Goal: Task Accomplishment & Management: Manage account settings

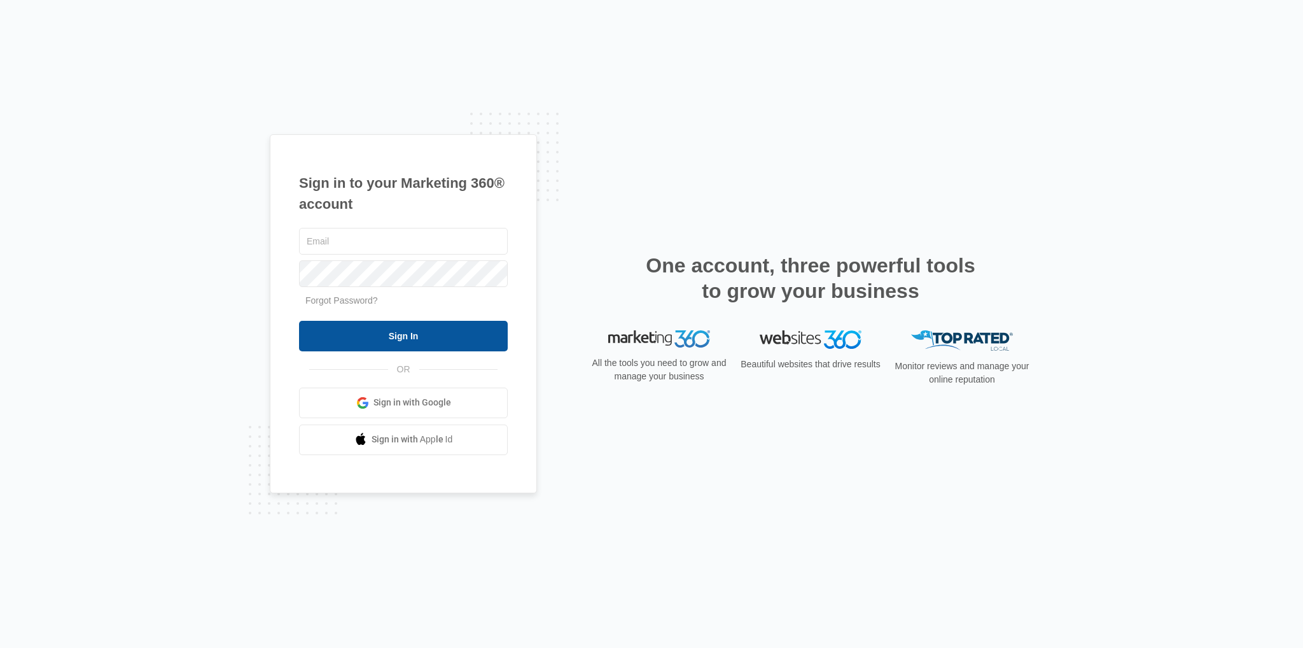
type input "[EMAIL_ADDRESS][DOMAIN_NAME]"
click at [423, 321] on input "Sign In" at bounding box center [403, 336] width 209 height 31
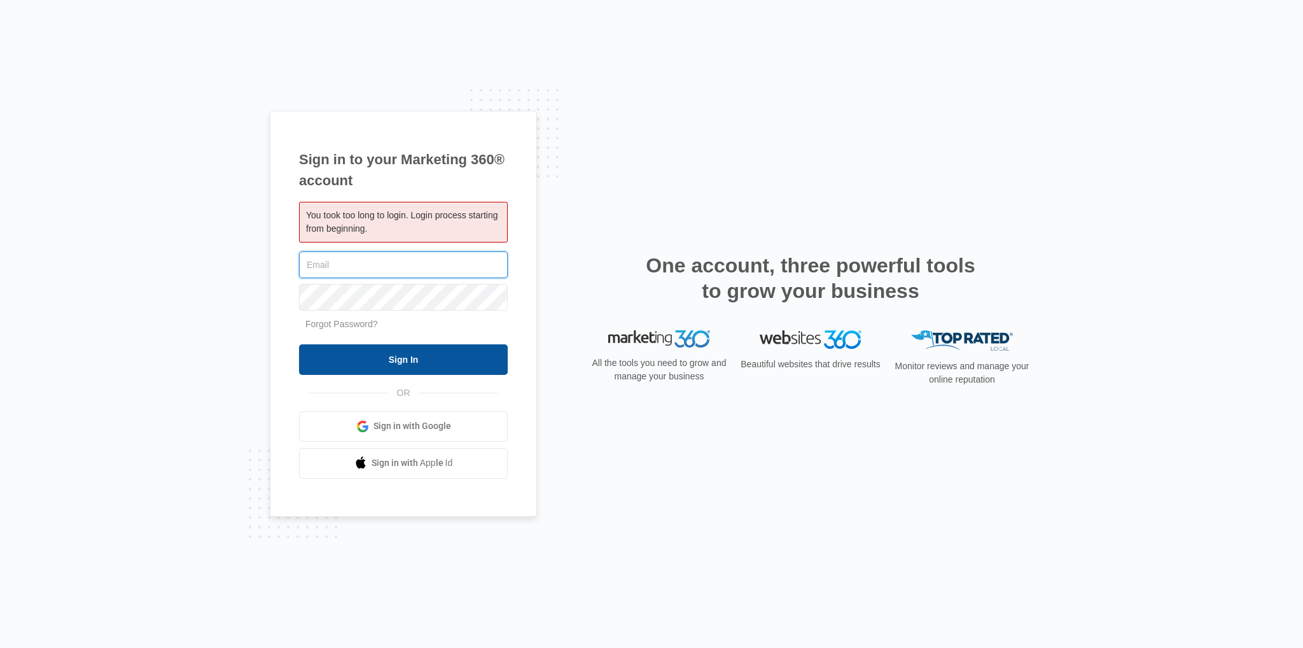
type input "[EMAIL_ADDRESS][DOMAIN_NAME]"
click at [372, 357] on input "Sign In" at bounding box center [403, 359] width 209 height 31
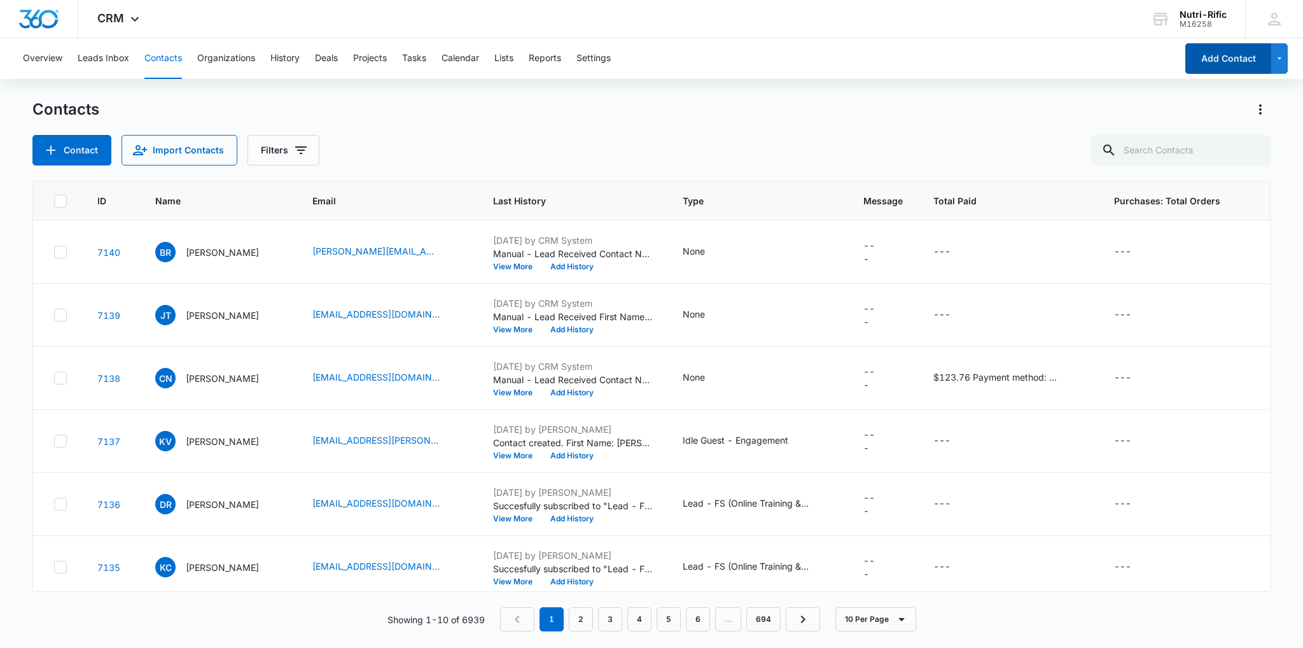
click at [1228, 62] on button "Add Contact" at bounding box center [1228, 58] width 86 height 31
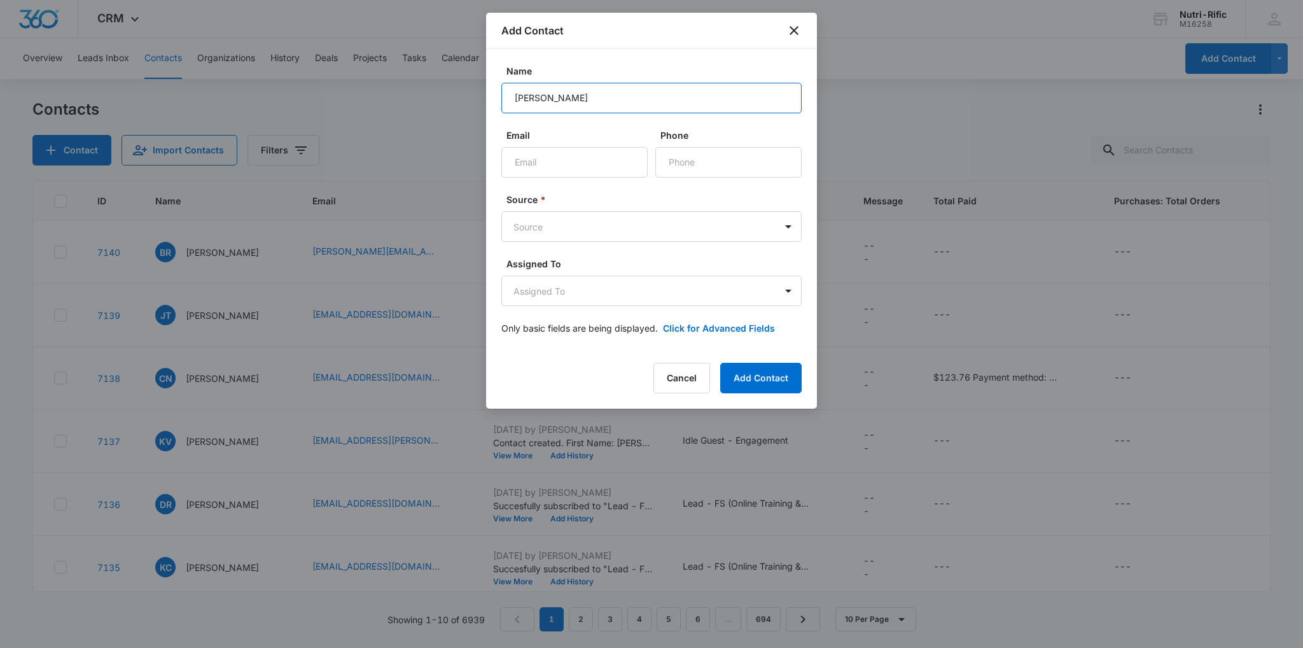
type input "Bertha Ria"
type input "bertha@kinjo.group"
type input "(646) 479-5185"
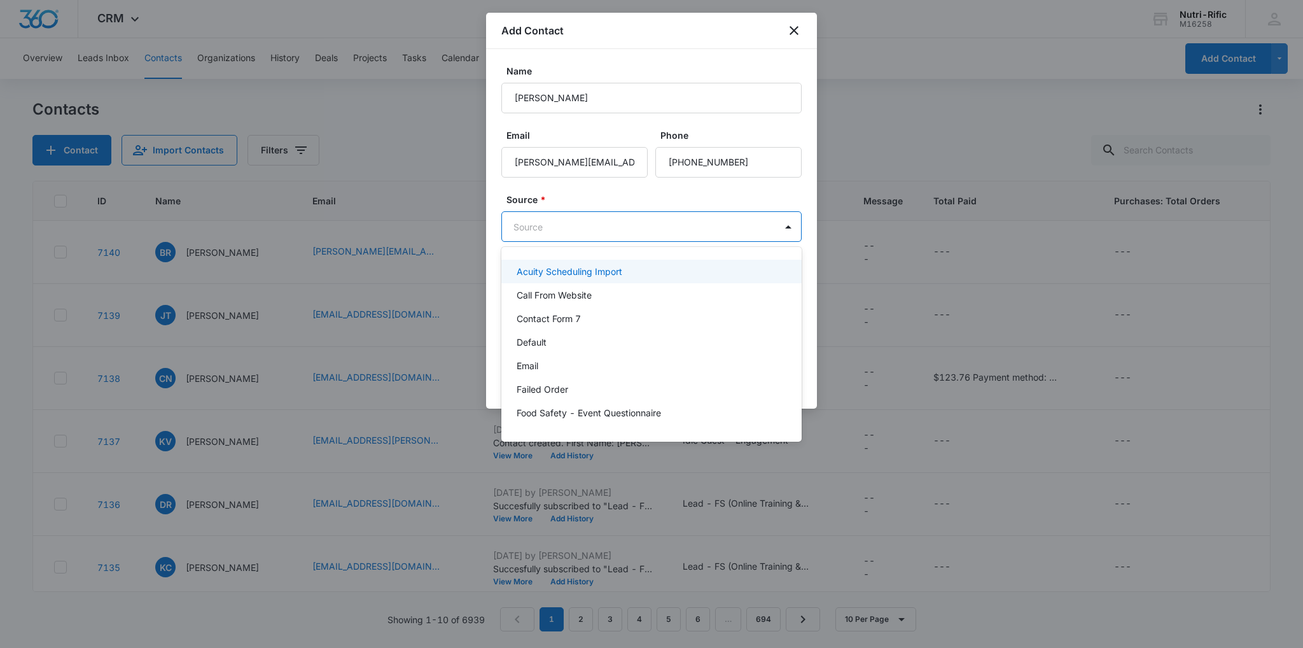
click at [531, 226] on body "CRM Apps Reputation Forms CRM Email Social POS Content Ads Intelligence Files B…" at bounding box center [651, 324] width 1303 height 648
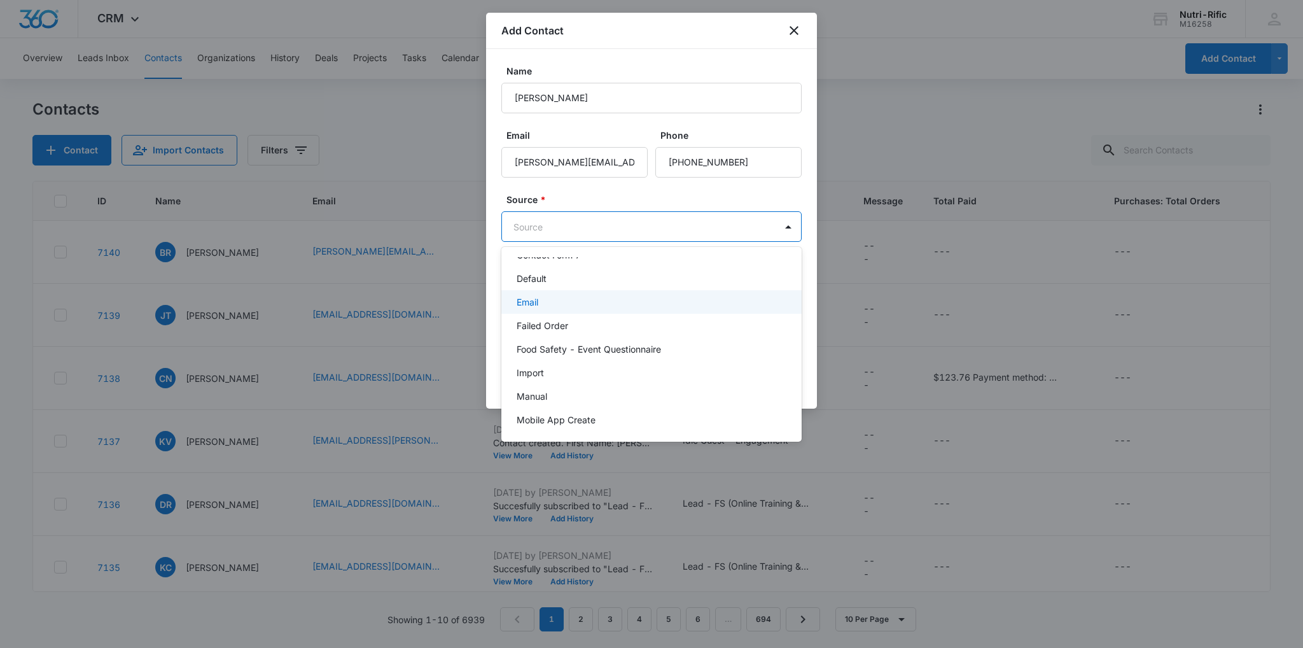
click at [552, 303] on div "Email" at bounding box center [650, 301] width 267 height 13
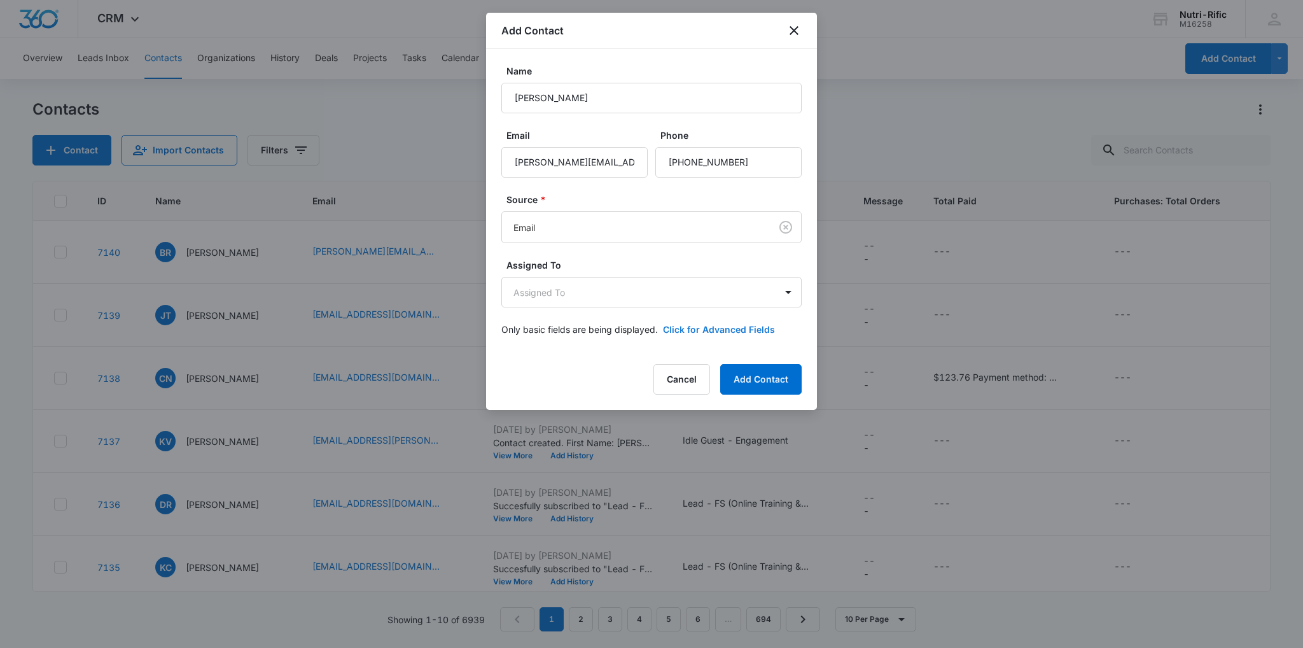
click at [665, 323] on button "Click for Advanced Fields" at bounding box center [719, 329] width 112 height 13
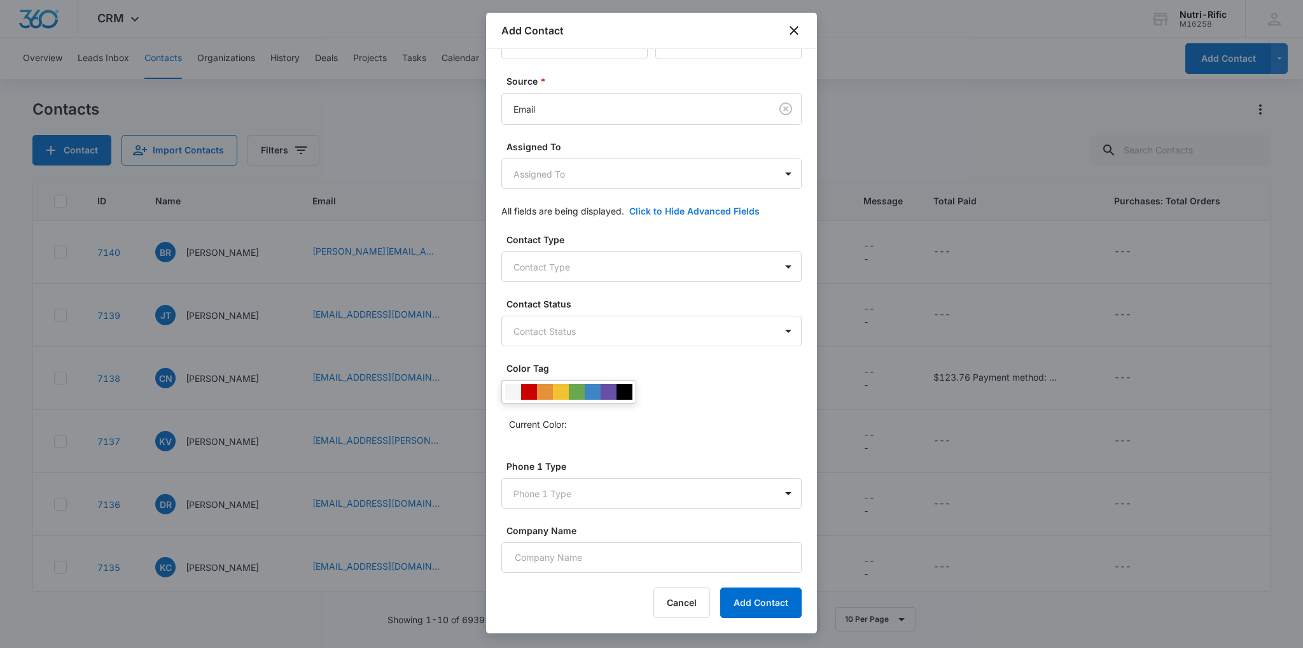
scroll to position [127, 0]
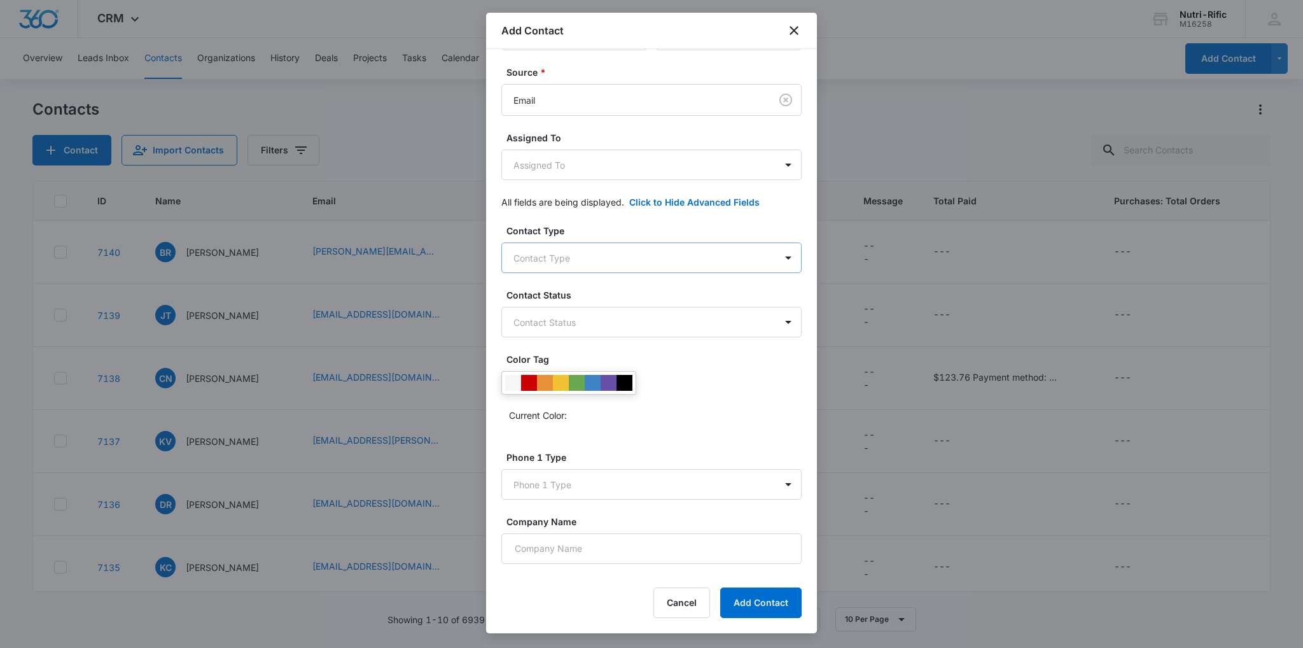
click at [519, 258] on body "CRM Apps Reputation Forms CRM Email Social POS Content Ads Intelligence Files B…" at bounding box center [651, 324] width 1303 height 648
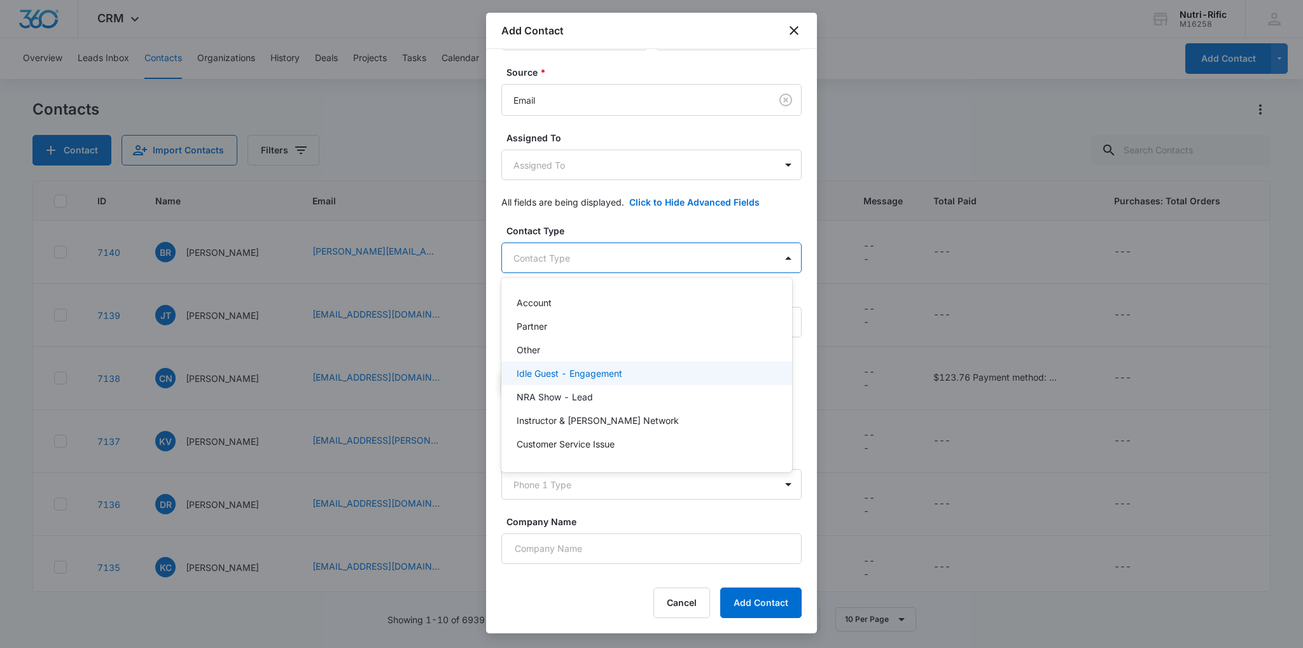
scroll to position [84, 0]
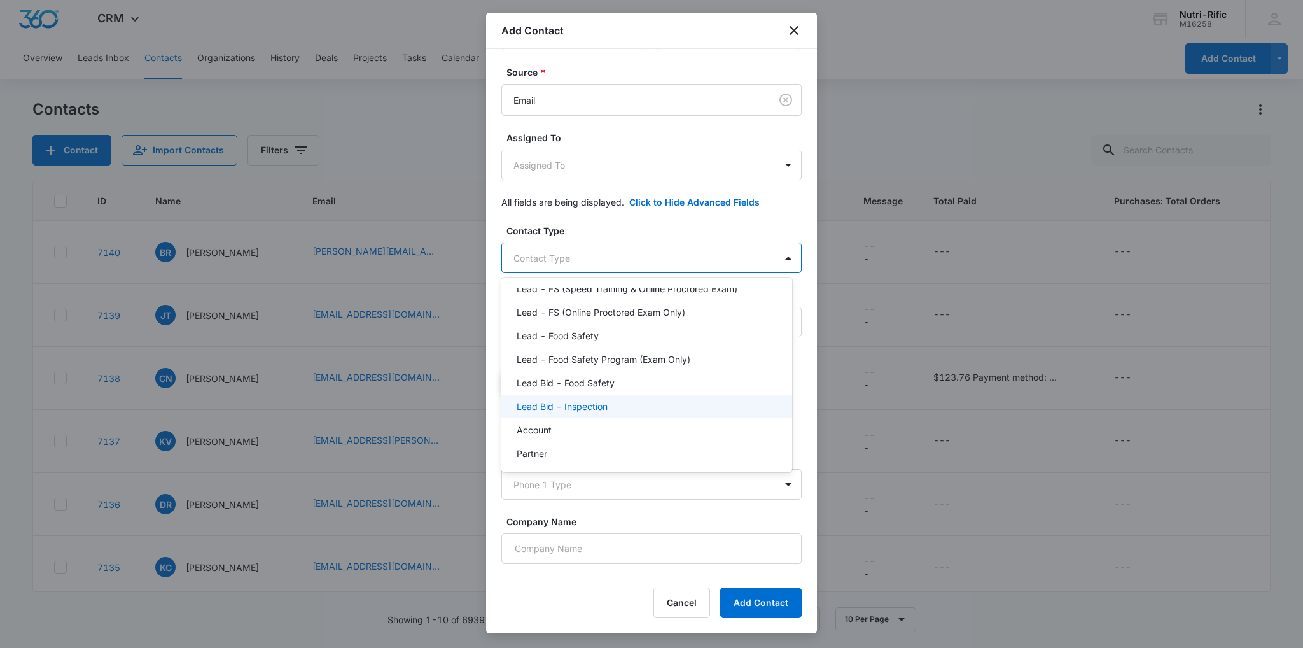
click at [588, 403] on p "Lead Bid - Inspection" at bounding box center [562, 406] width 91 height 13
click at [609, 221] on div at bounding box center [651, 324] width 1303 height 648
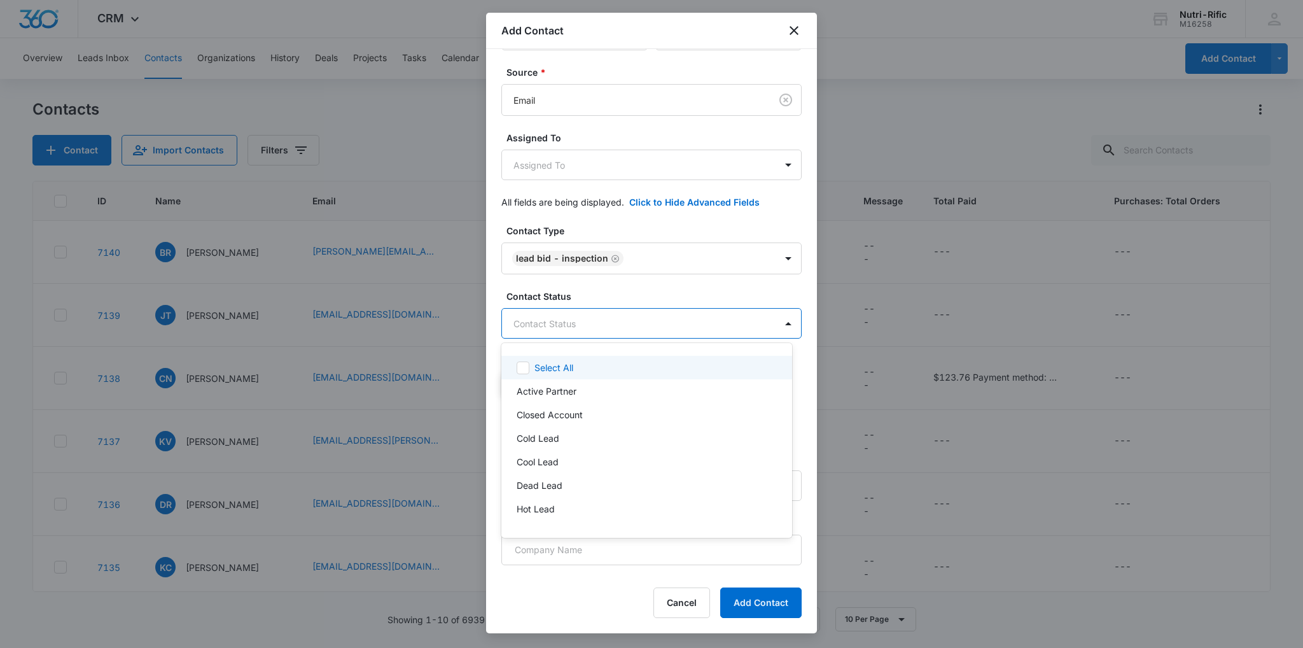
click at [557, 314] on body "CRM Apps Reputation Forms CRM Email Social POS Content Ads Intelligence Files B…" at bounding box center [651, 324] width 1303 height 648
click at [538, 505] on p "Hot Lead" at bounding box center [536, 508] width 38 height 13
click at [613, 296] on div at bounding box center [651, 324] width 1303 height 648
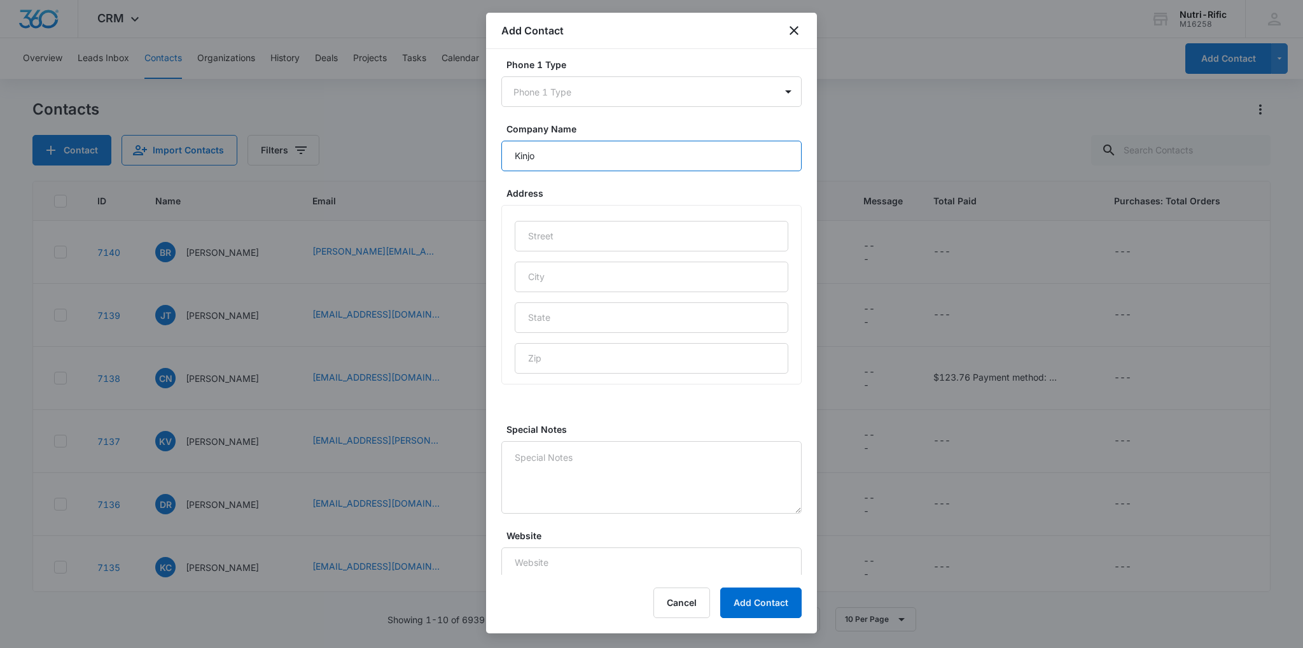
scroll to position [524, 0]
type input "Kinjo"
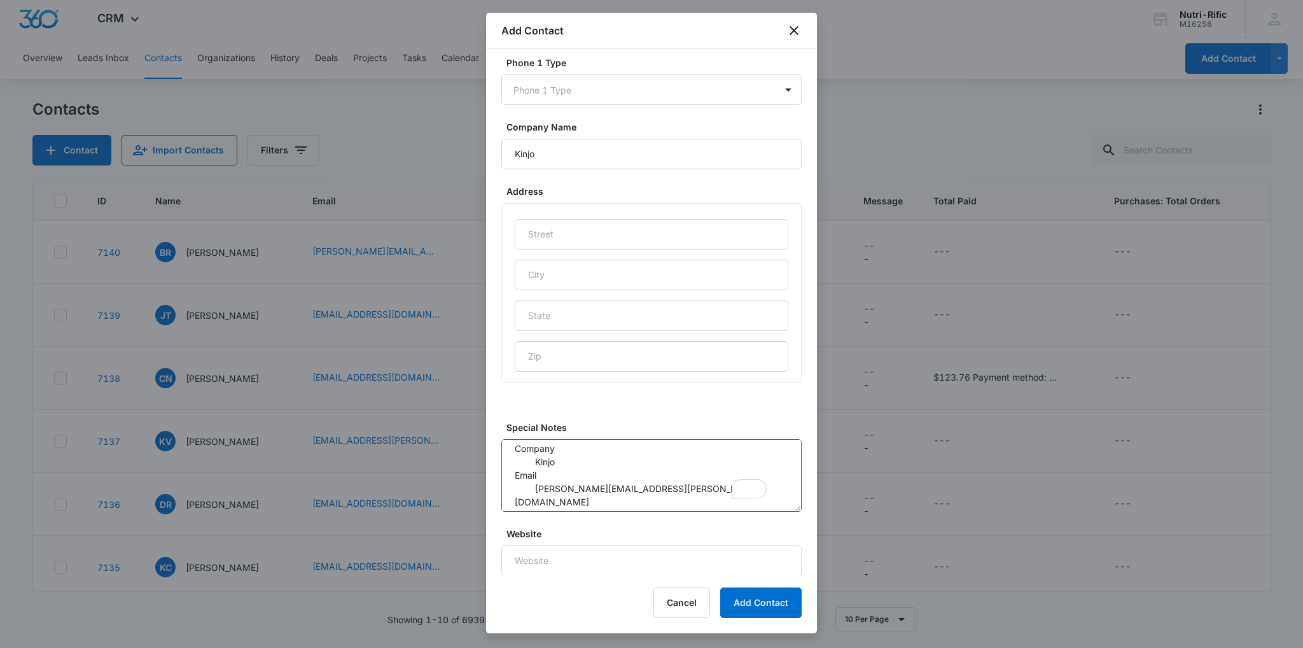
scroll to position [127, 0]
type textarea "New submission from Mock Inspection Inbox noreply@nutrirific.com Sep 9, 2025, 4…"
click at [746, 594] on button "Add Contact" at bounding box center [760, 602] width 81 height 31
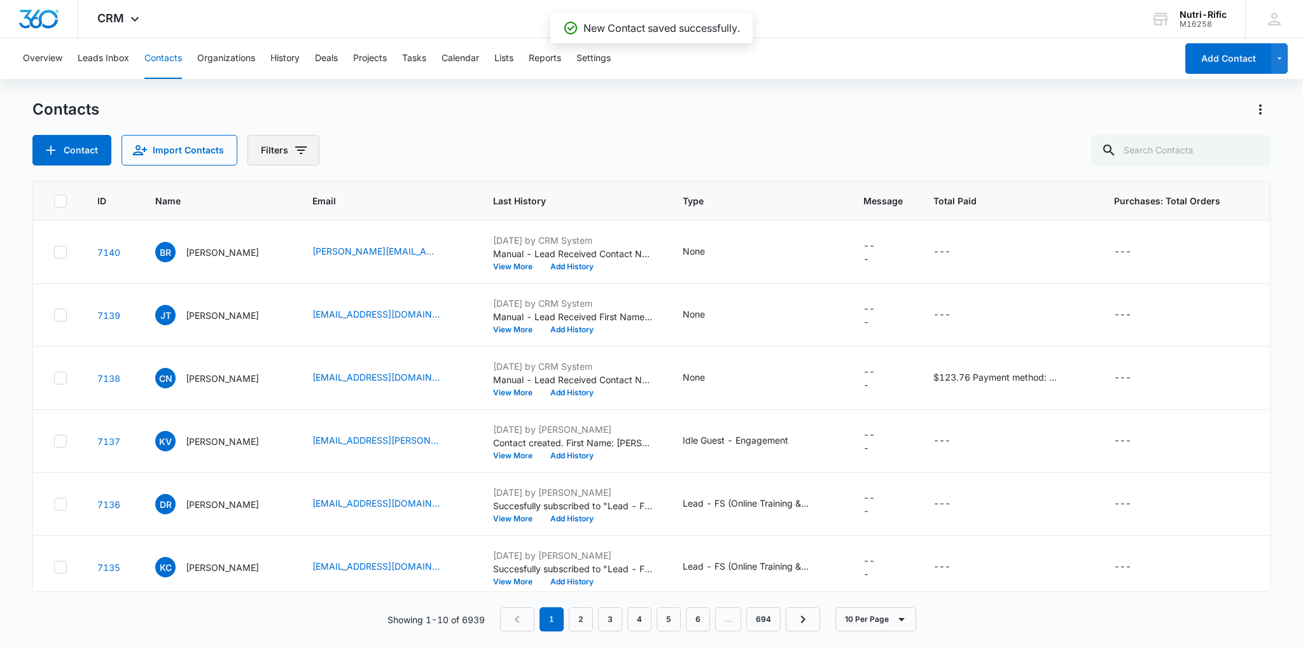
click at [284, 156] on button "Filters" at bounding box center [283, 150] width 72 height 31
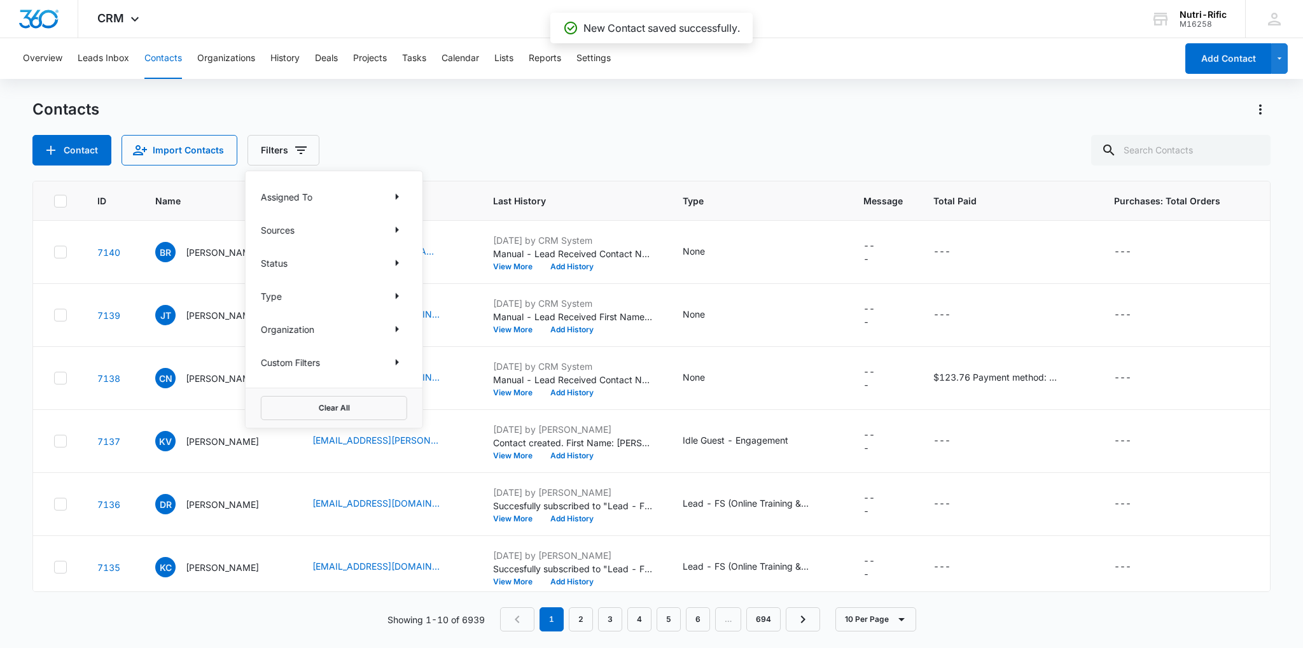
click at [308, 260] on div "Status" at bounding box center [334, 263] width 146 height 20
click at [389, 263] on icon "Show Status filters" at bounding box center [396, 262] width 15 height 15
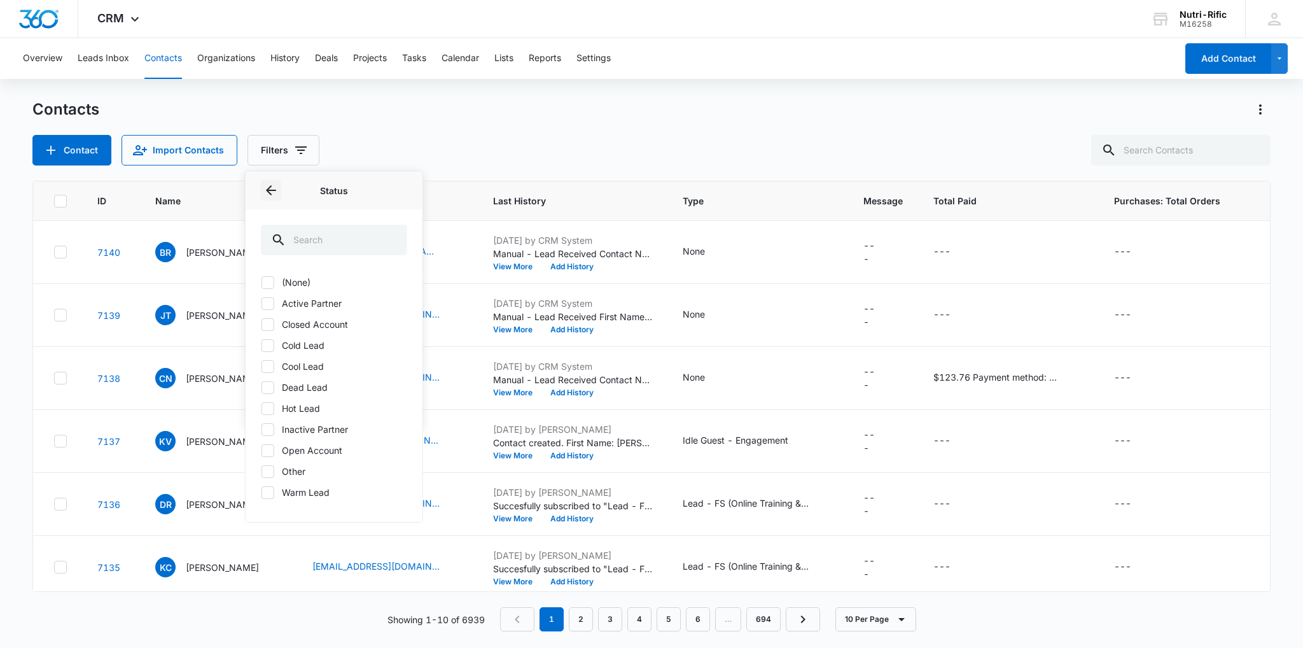
click at [265, 185] on icon "Back" at bounding box center [270, 190] width 15 height 15
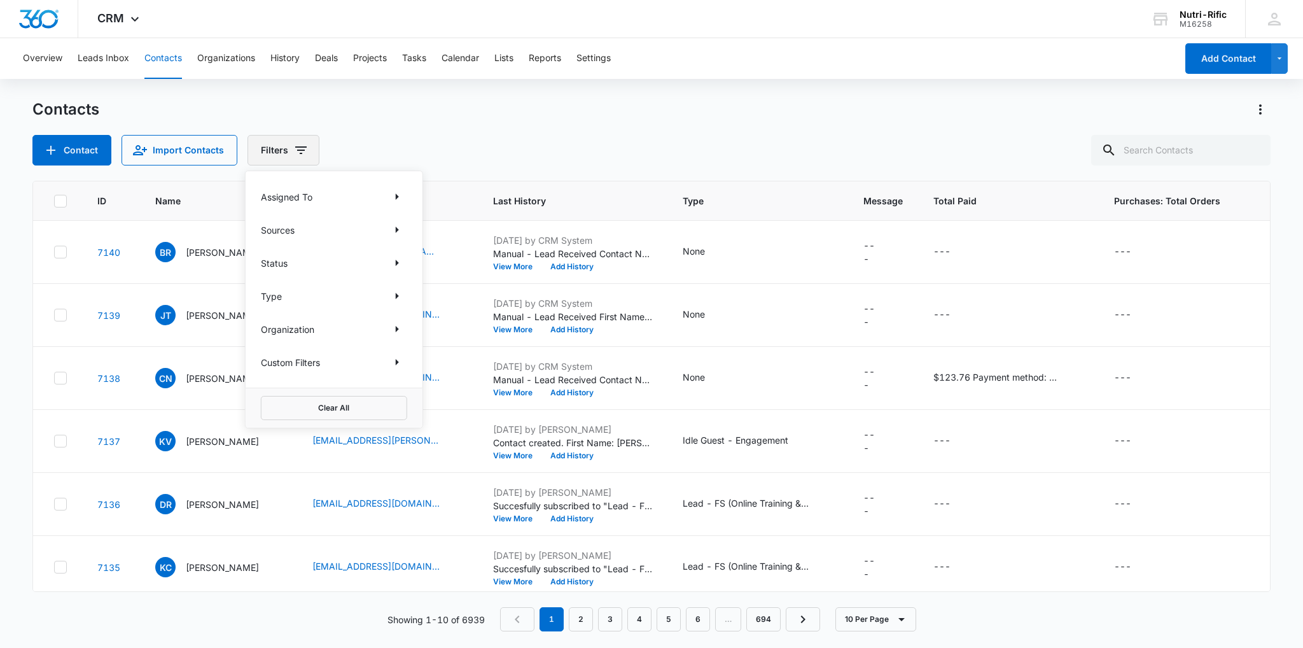
click at [297, 153] on icon "Filters" at bounding box center [300, 150] width 11 height 8
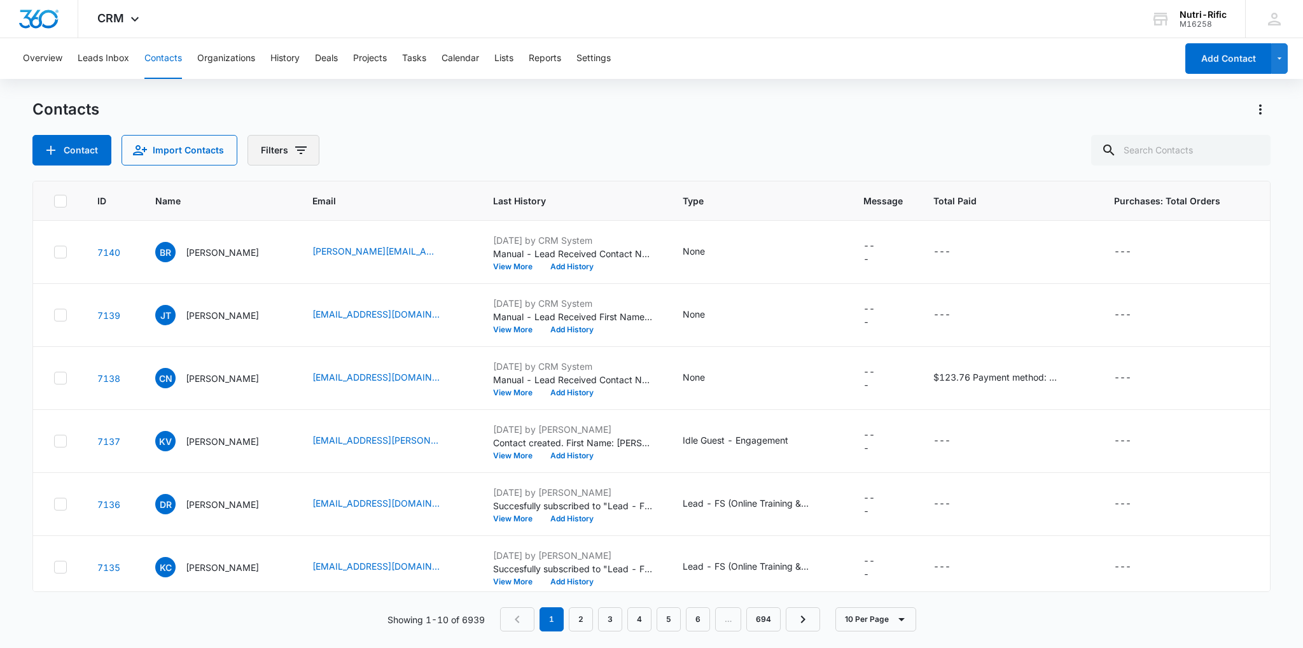
click at [297, 153] on icon "Filters" at bounding box center [300, 150] width 11 height 8
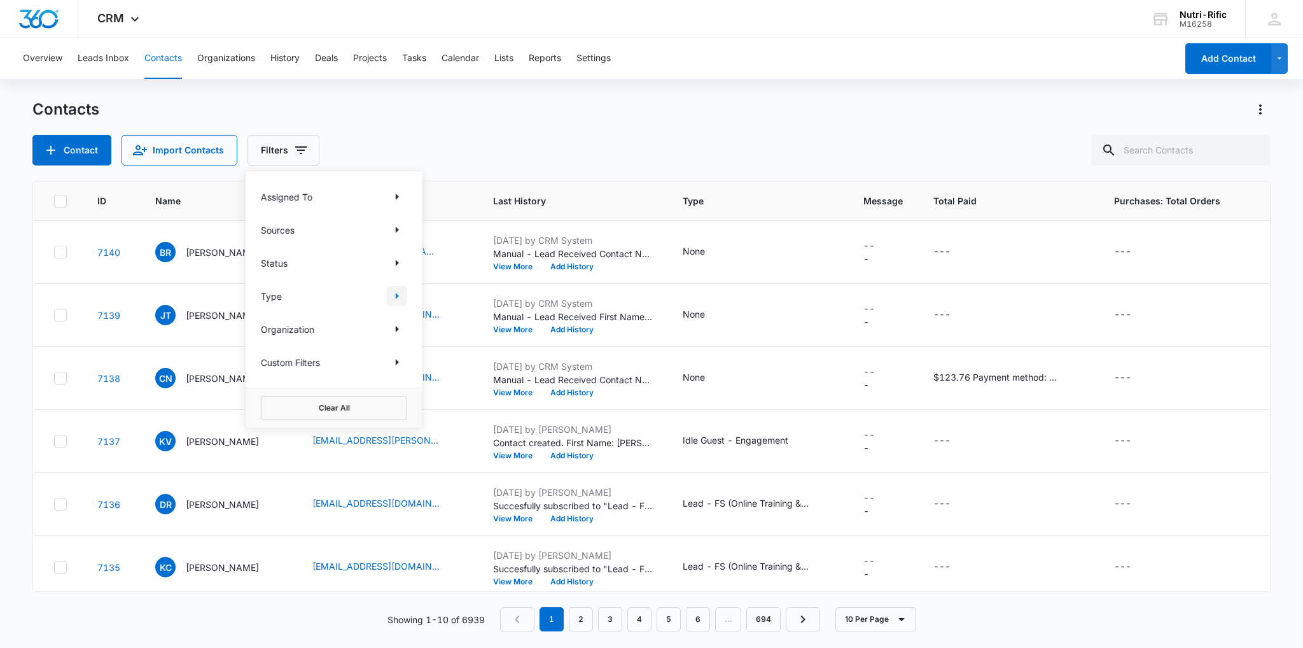
click at [392, 296] on icon "Show Type filters" at bounding box center [396, 295] width 15 height 15
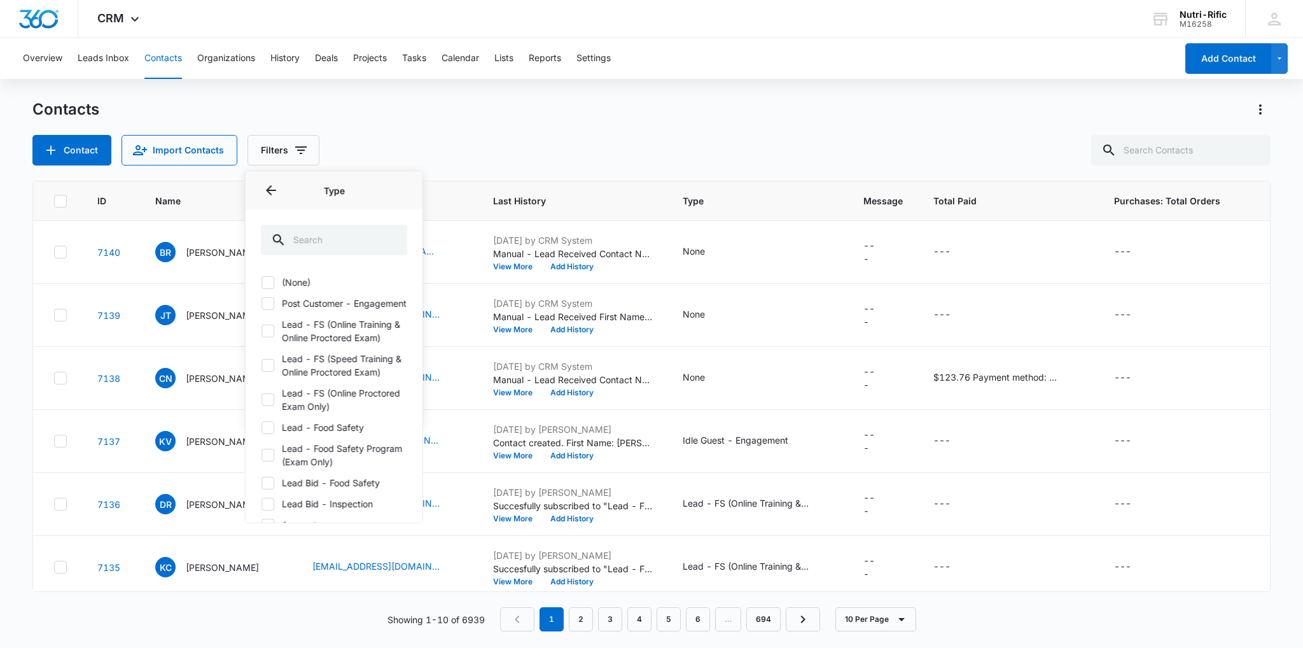
click at [272, 279] on icon at bounding box center [267, 282] width 11 height 11
click at [261, 282] on input "(None)" at bounding box center [261, 282] width 1 height 1
checkbox input "true"
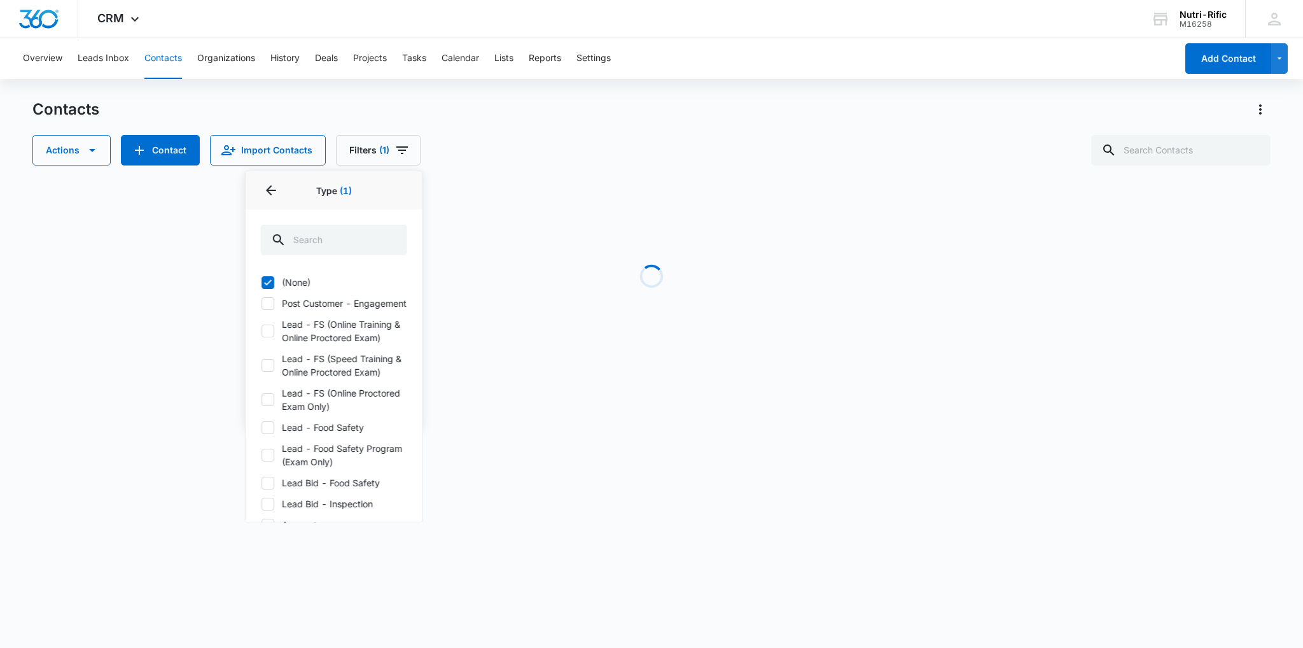
click at [508, 115] on div "Contacts" at bounding box center [651, 109] width 1238 height 20
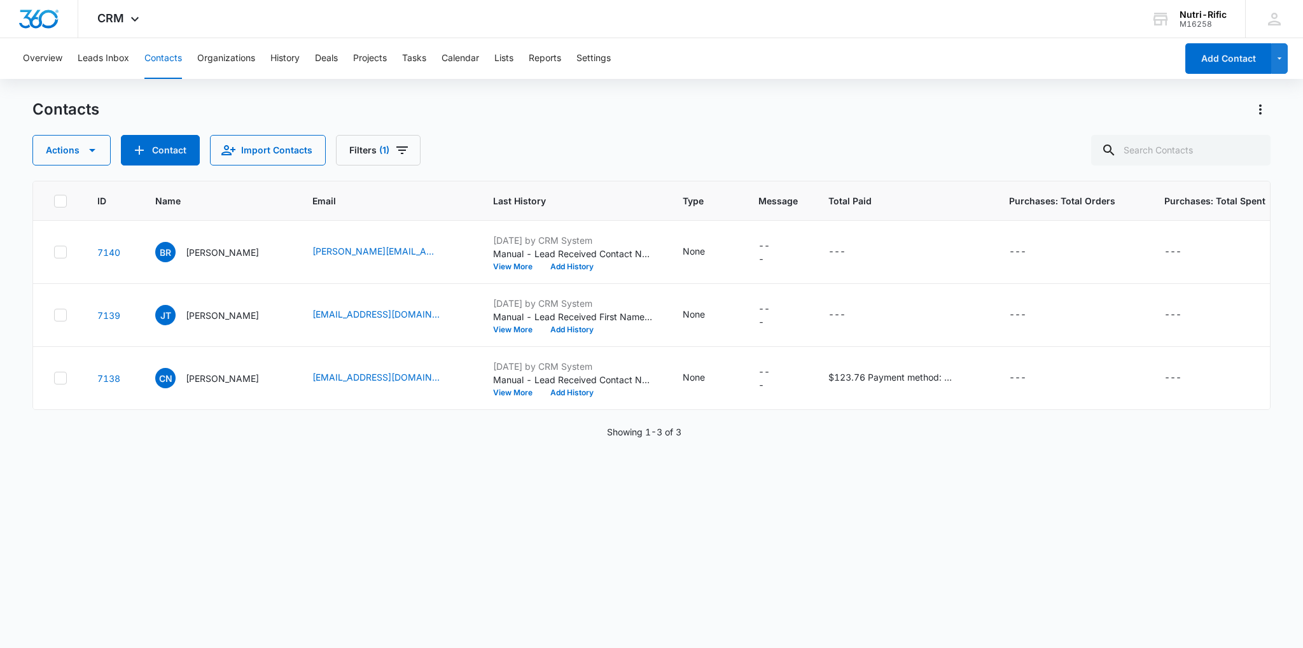
click at [64, 205] on icon at bounding box center [60, 200] width 11 height 11
click at [54, 201] on input "checkbox" at bounding box center [53, 200] width 1 height 1
click at [713, 252] on icon "Type - None - Select to Edit Field" at bounding box center [720, 251] width 15 height 15
drag, startPoint x: 418, startPoint y: 550, endPoint x: 204, endPoint y: 440, distance: 241.0
click at [416, 548] on div "ID Name Email Last History Type Message Total Paid Purchases: Total Orders Purc…" at bounding box center [651, 406] width 1238 height 450
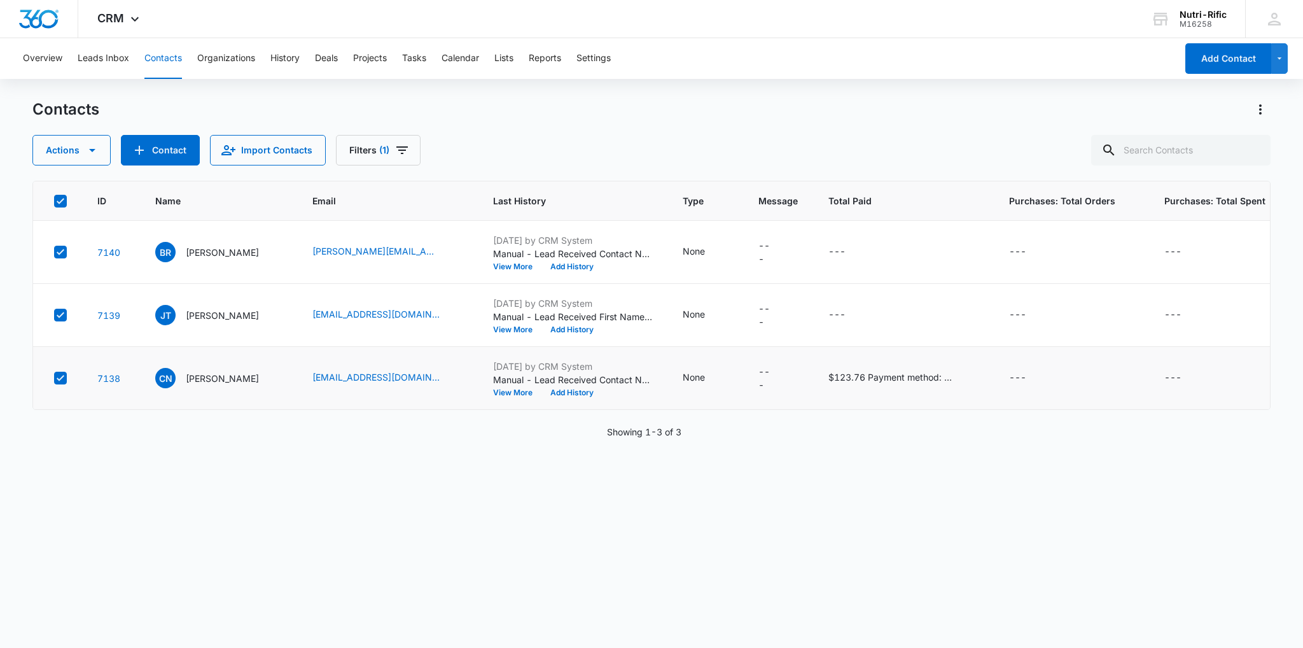
click at [53, 379] on label at bounding box center [59, 378] width 13 height 13
click at [53, 379] on input "checkbox" at bounding box center [53, 378] width 1 height 1
click at [95, 153] on icon "button" at bounding box center [92, 150] width 15 height 15
click at [95, 250] on div "Assign Type" at bounding box center [94, 248] width 93 height 9
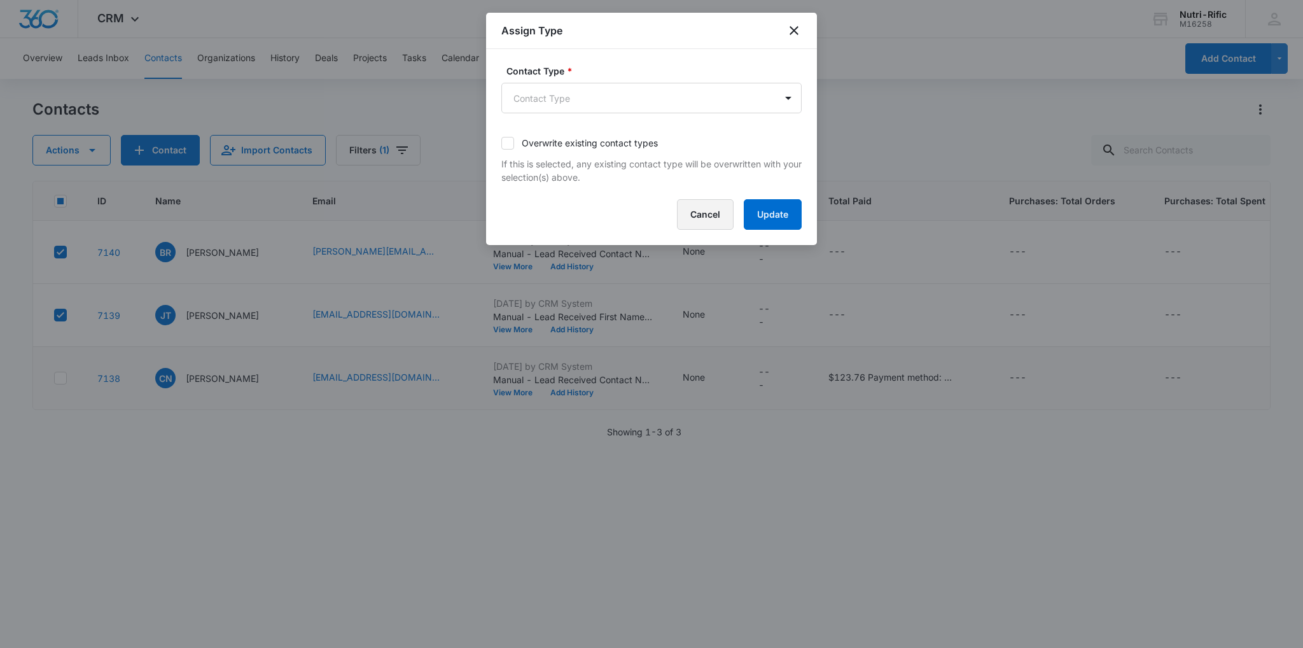
click at [716, 214] on button "Cancel" at bounding box center [705, 214] width 57 height 31
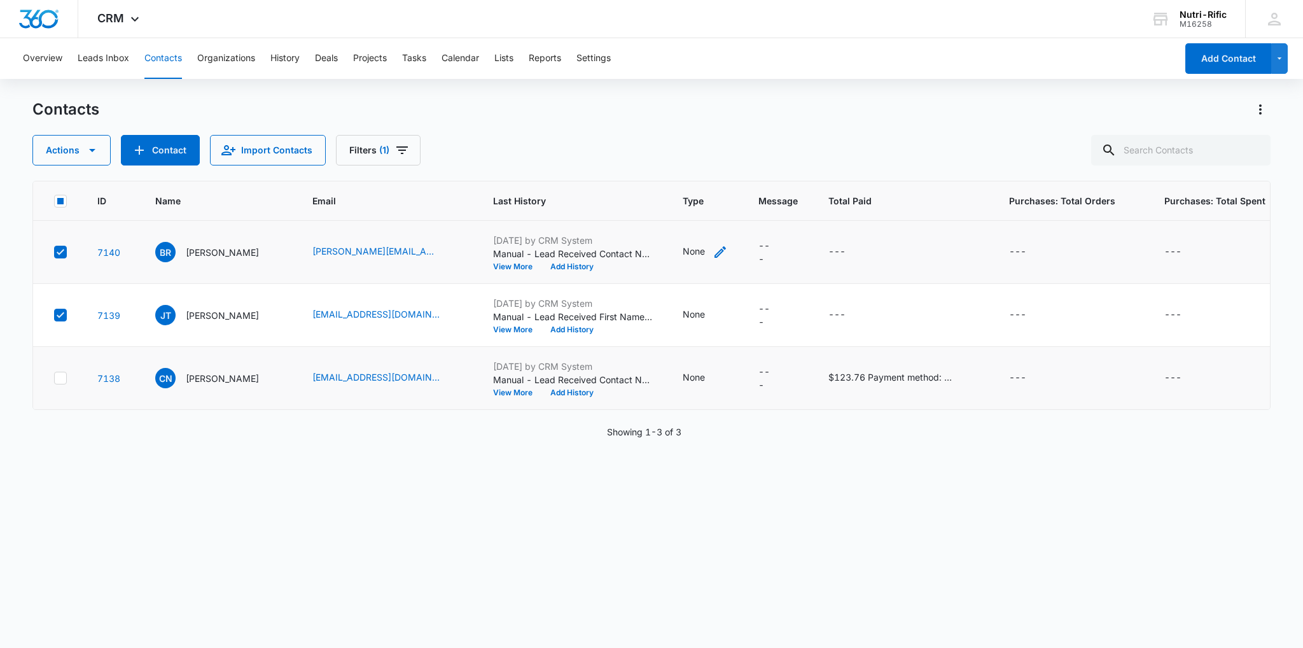
click at [714, 251] on icon "Type - None - Select to Edit Field" at bounding box center [719, 251] width 11 height 11
click at [665, 176] on div at bounding box center [662, 170] width 57 height 16
click at [489, 536] on div "ID Name Email Last History Type Message Total Paid Purchases: Total Orders Purc…" at bounding box center [651, 406] width 1238 height 450
click at [62, 249] on icon at bounding box center [60, 251] width 11 height 11
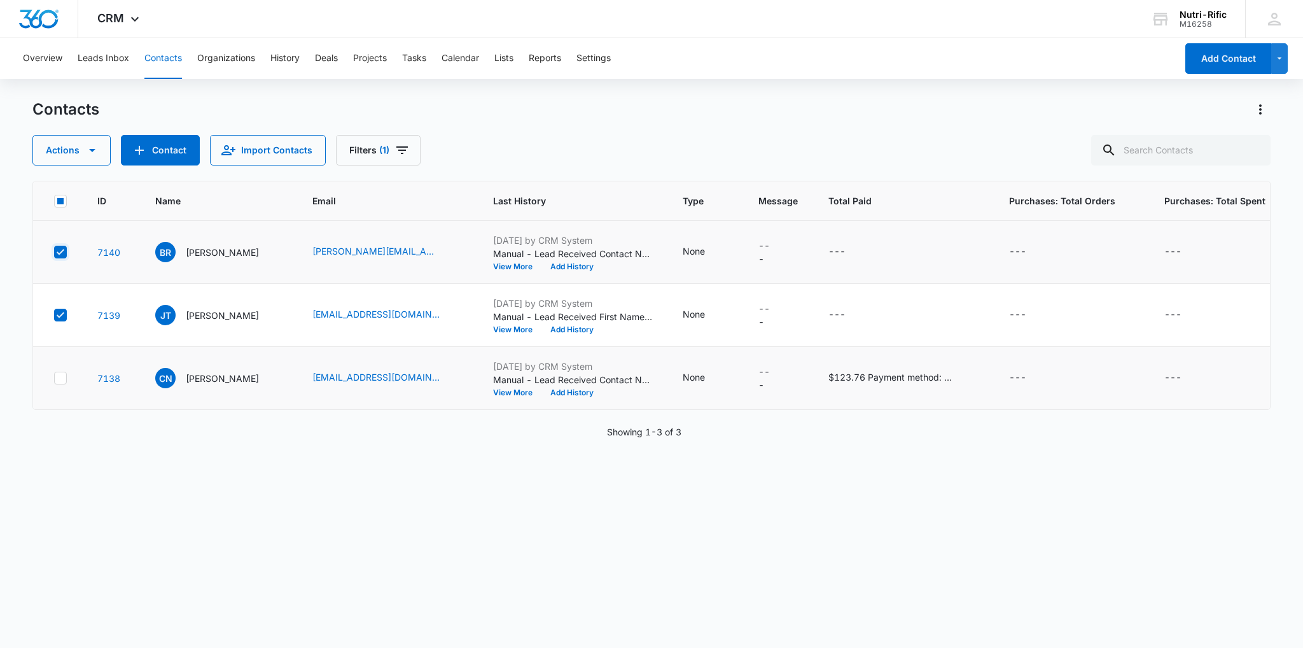
click at [54, 252] on input "checkbox" at bounding box center [53, 252] width 1 height 1
click at [713, 311] on icon "Type - None - Select to Edit Field" at bounding box center [720, 314] width 15 height 15
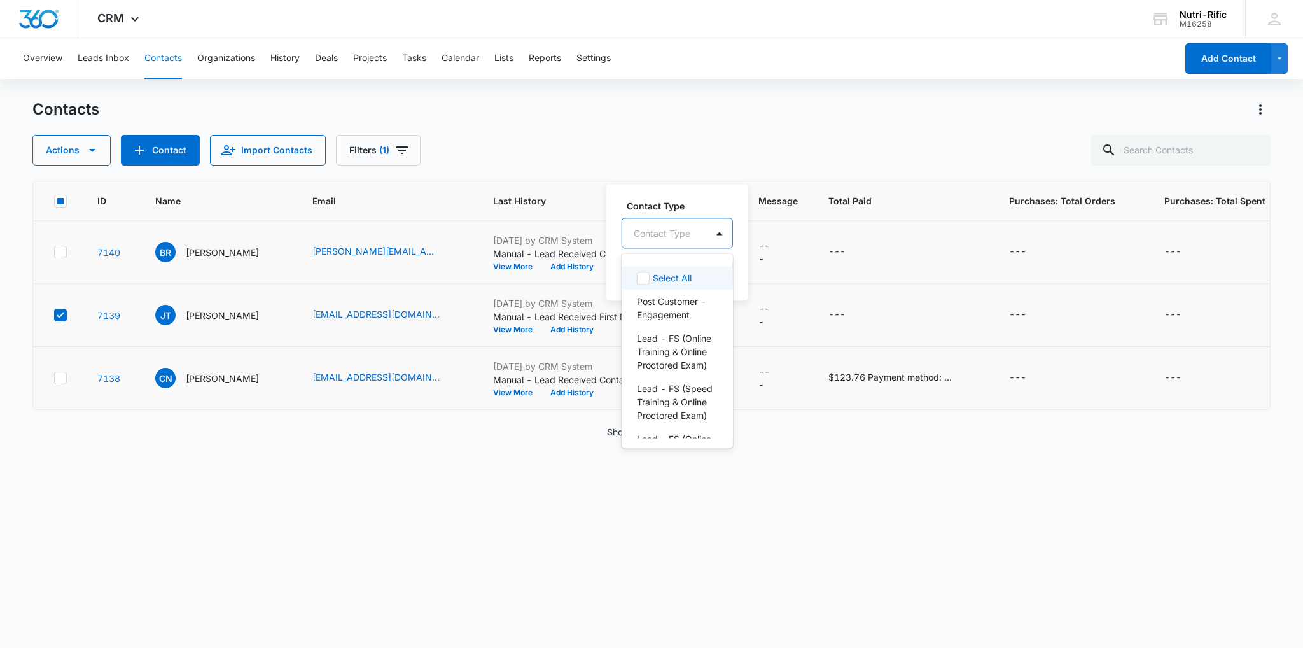
click at [688, 227] on div at bounding box center [662, 233] width 57 height 16
click at [665, 345] on p "Lead - FS (Online Proctored Exam Only)" at bounding box center [676, 325] width 78 height 40
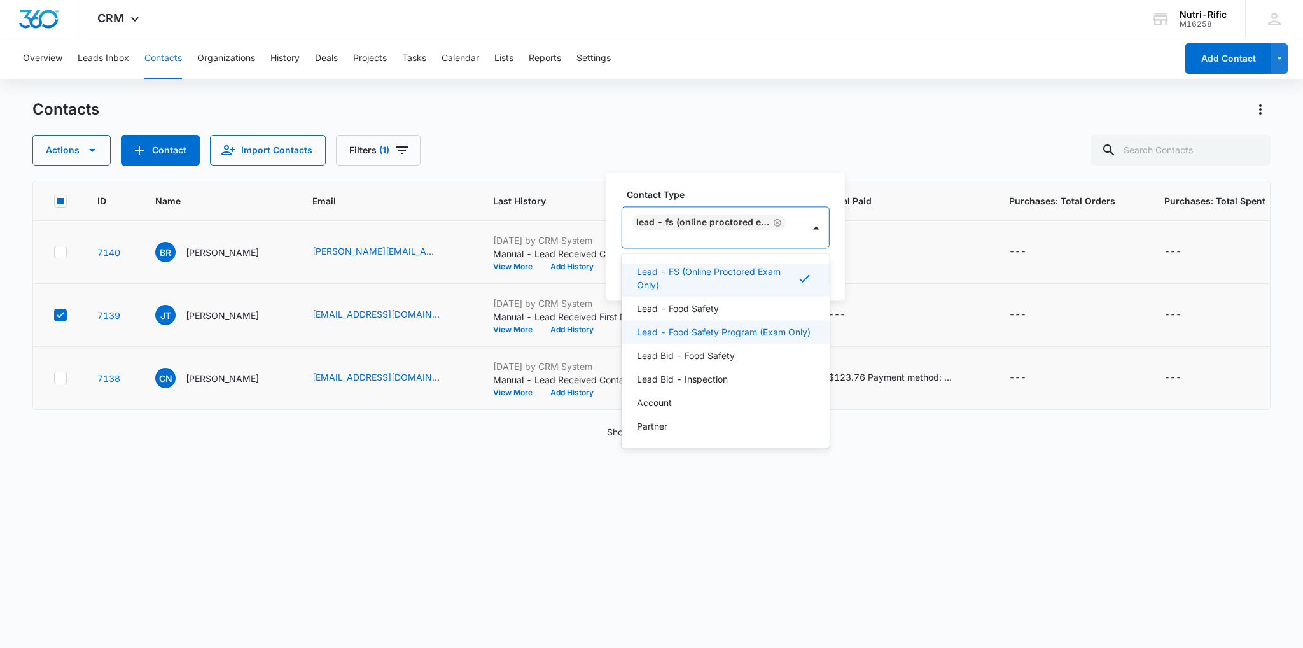
scroll to position [114, 0]
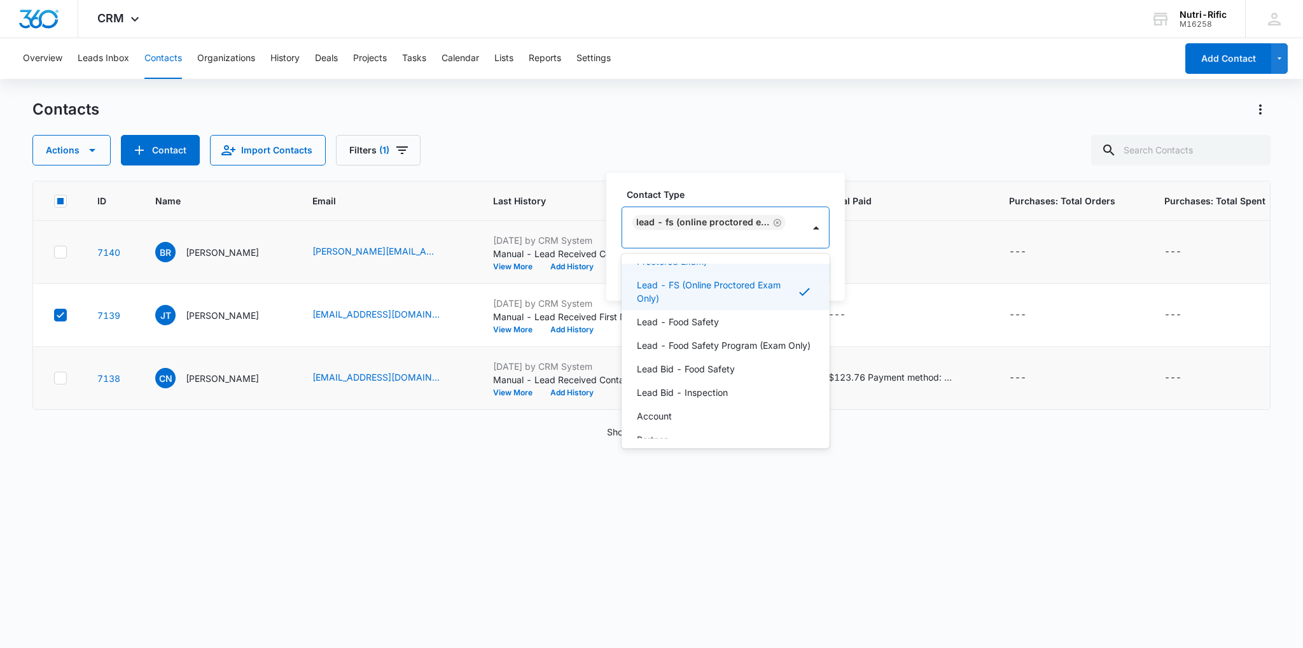
click at [702, 143] on div "Actions Contact Import Contacts Filters (1)" at bounding box center [651, 150] width 1238 height 31
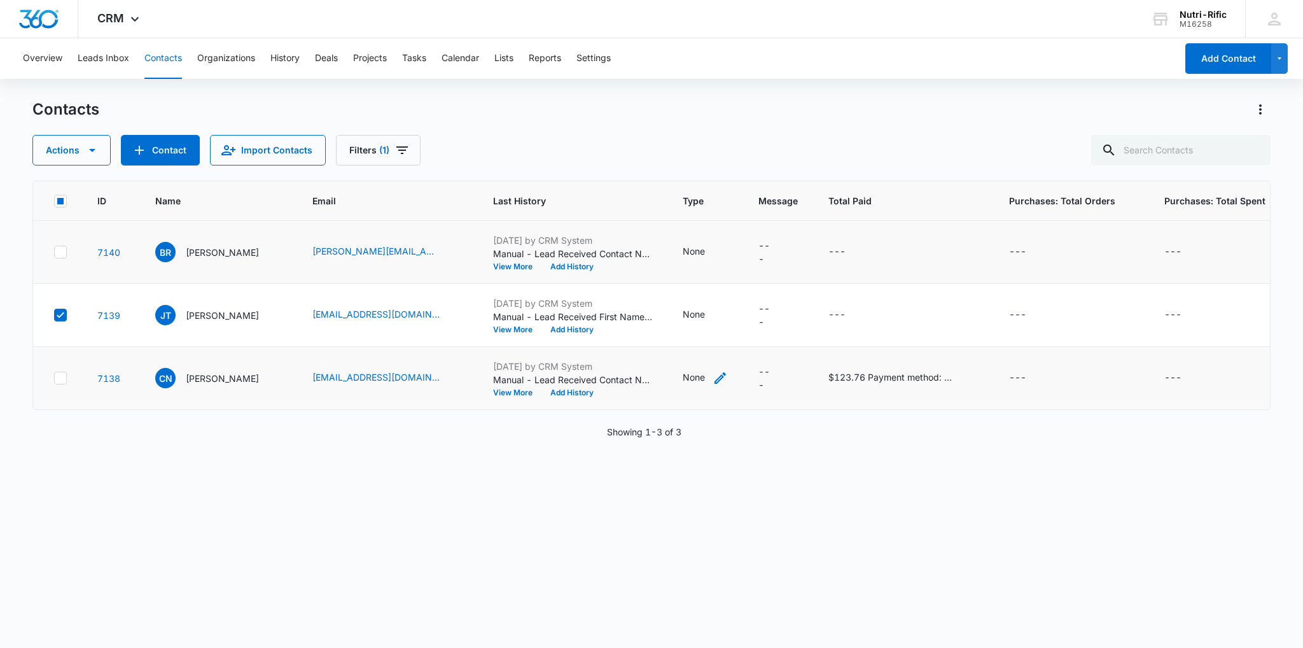
click at [713, 375] on icon "Type - None - Select to Edit Field" at bounding box center [720, 377] width 15 height 15
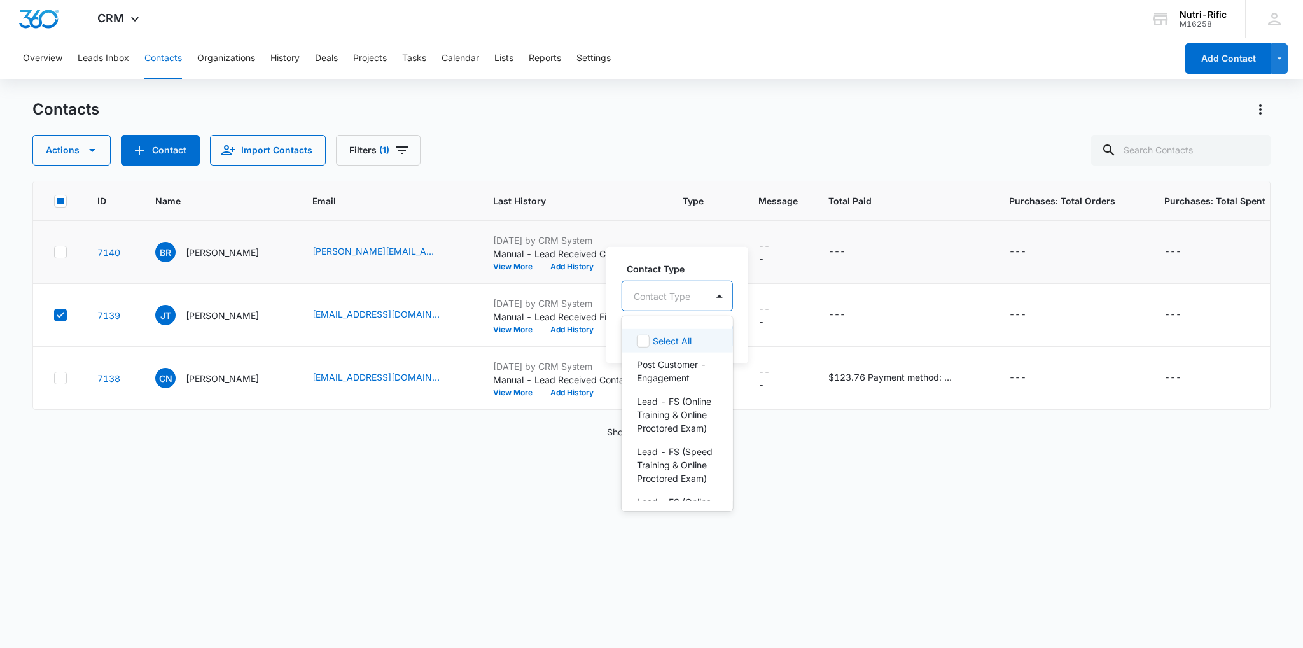
click at [683, 286] on div "Contact Type" at bounding box center [664, 295] width 85 height 29
click at [672, 356] on div "Post Customer - Engagement" at bounding box center [677, 370] width 111 height 37
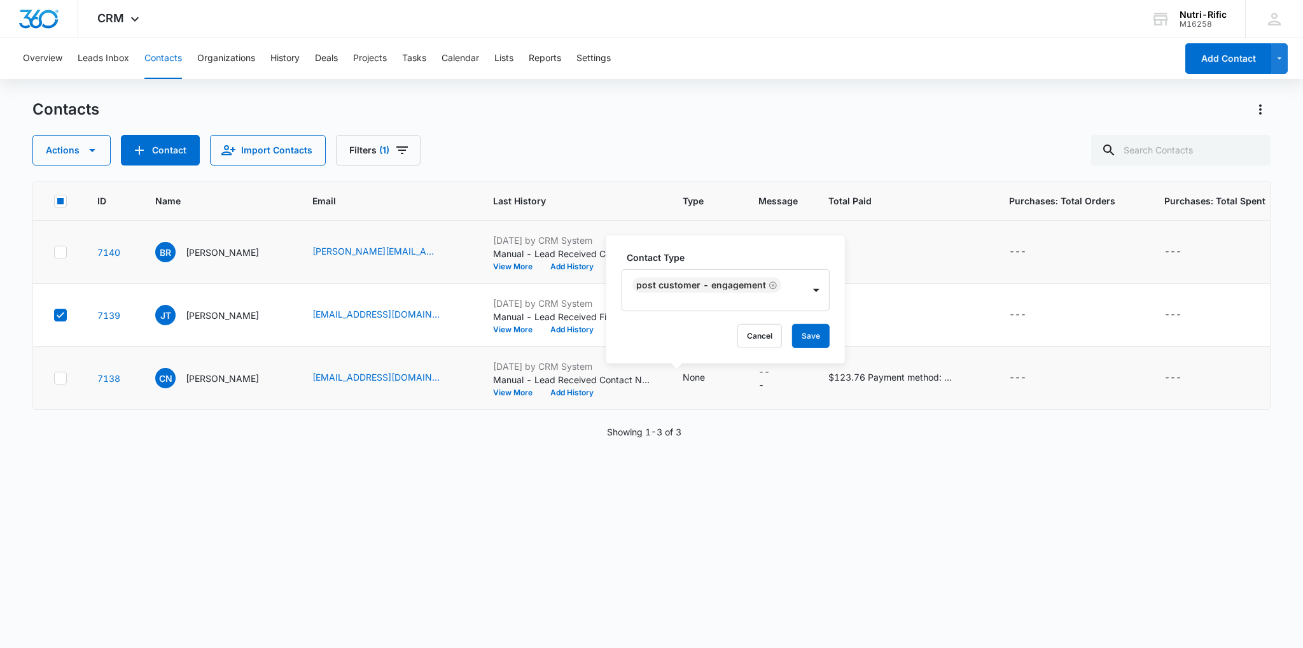
click at [677, 261] on label "Contact Type" at bounding box center [731, 257] width 208 height 13
click at [809, 331] on button "Save" at bounding box center [811, 336] width 38 height 24
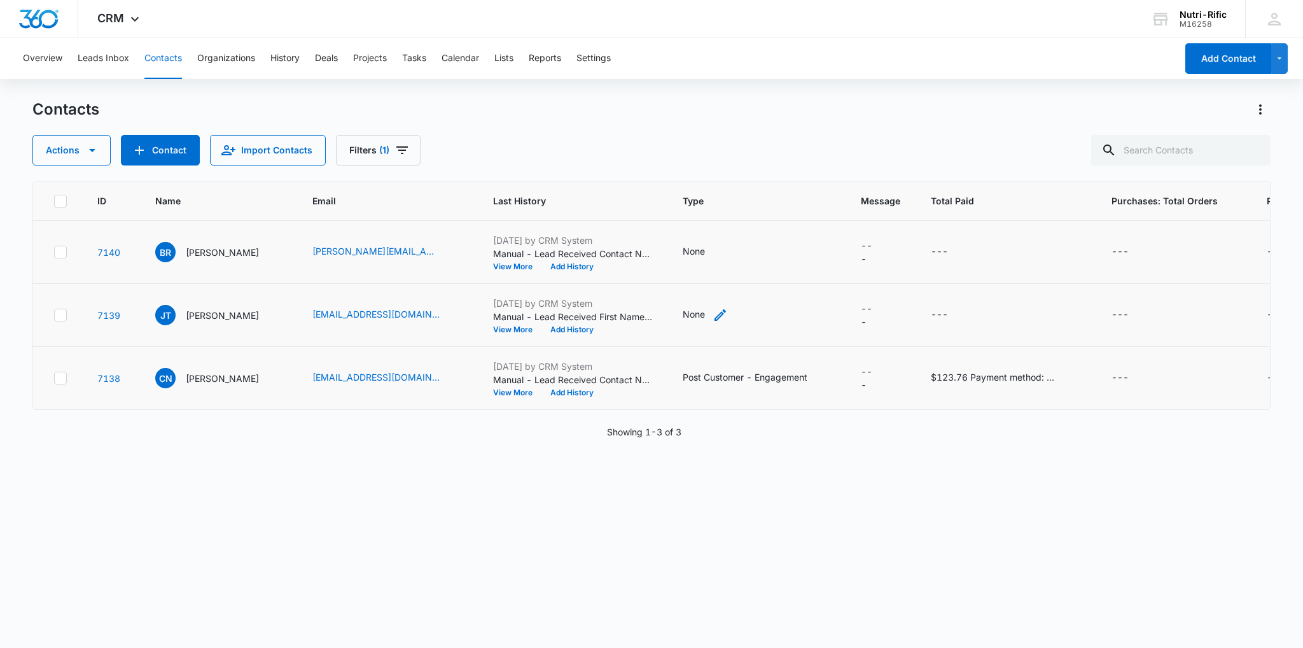
click at [713, 314] on icon "Type - None - Select to Edit Field" at bounding box center [720, 314] width 15 height 15
click at [685, 237] on div at bounding box center [662, 233] width 57 height 16
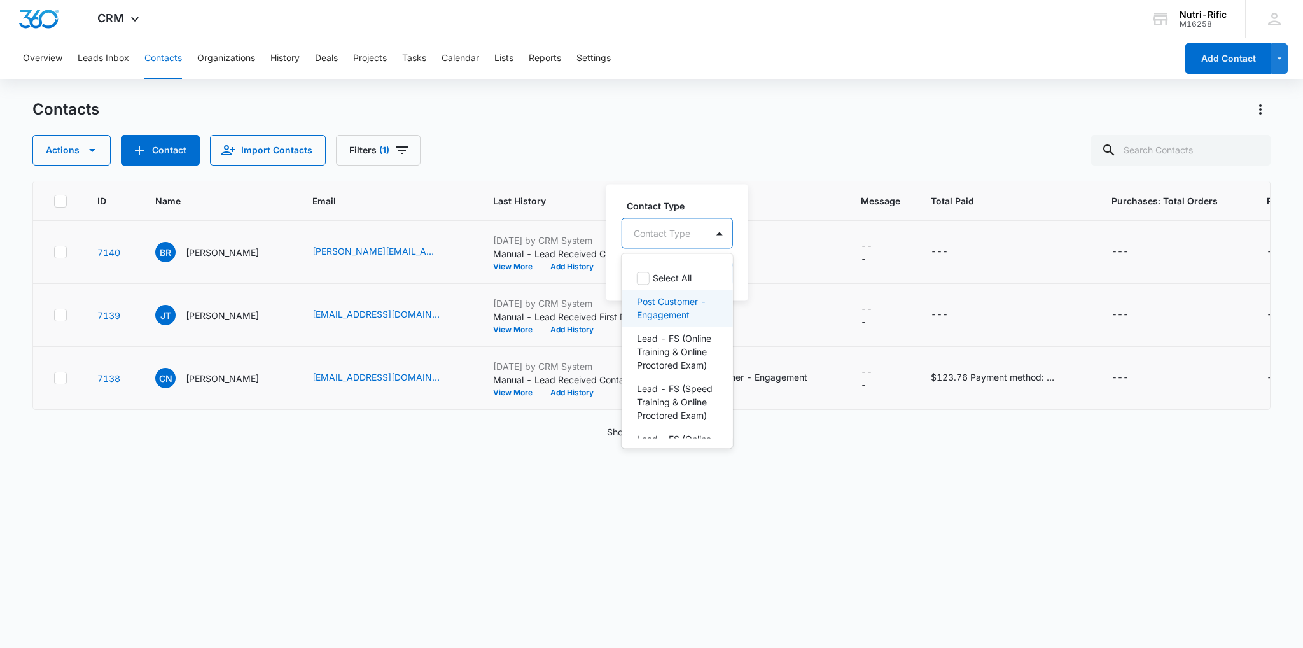
scroll to position [64, 0]
click at [664, 308] on p "Lead - FS (Online Training & Online Proctored Exam)" at bounding box center [676, 288] width 78 height 40
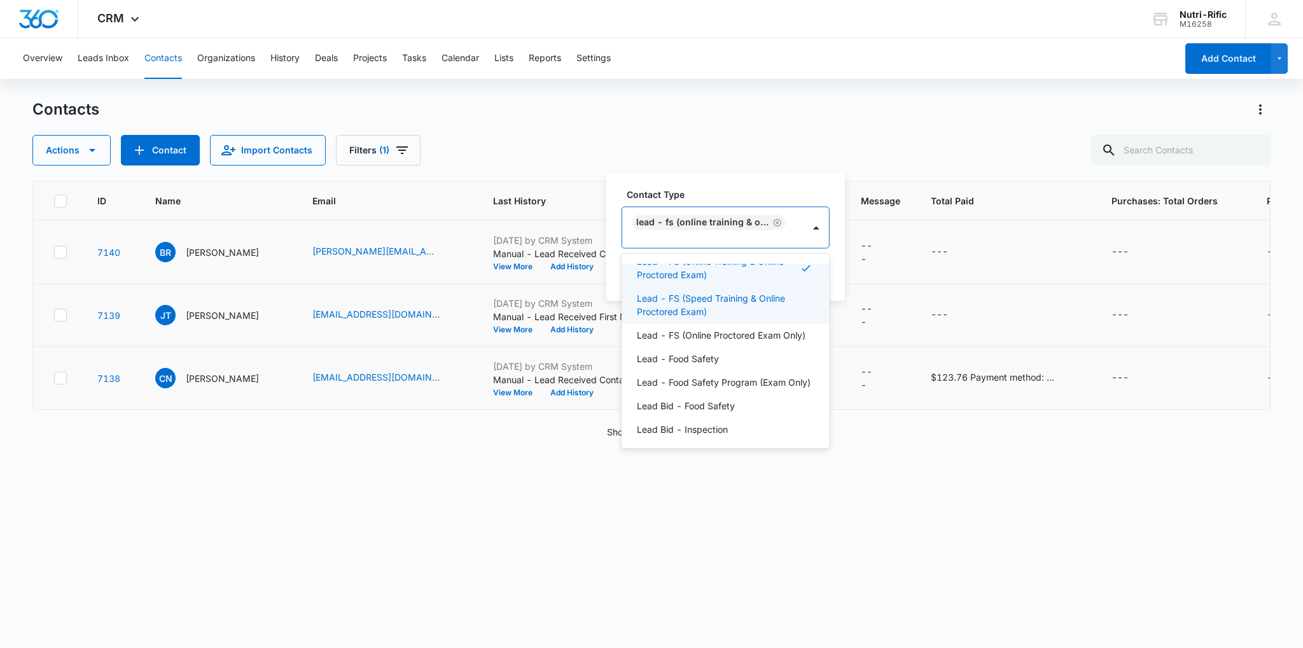
scroll to position [50, 0]
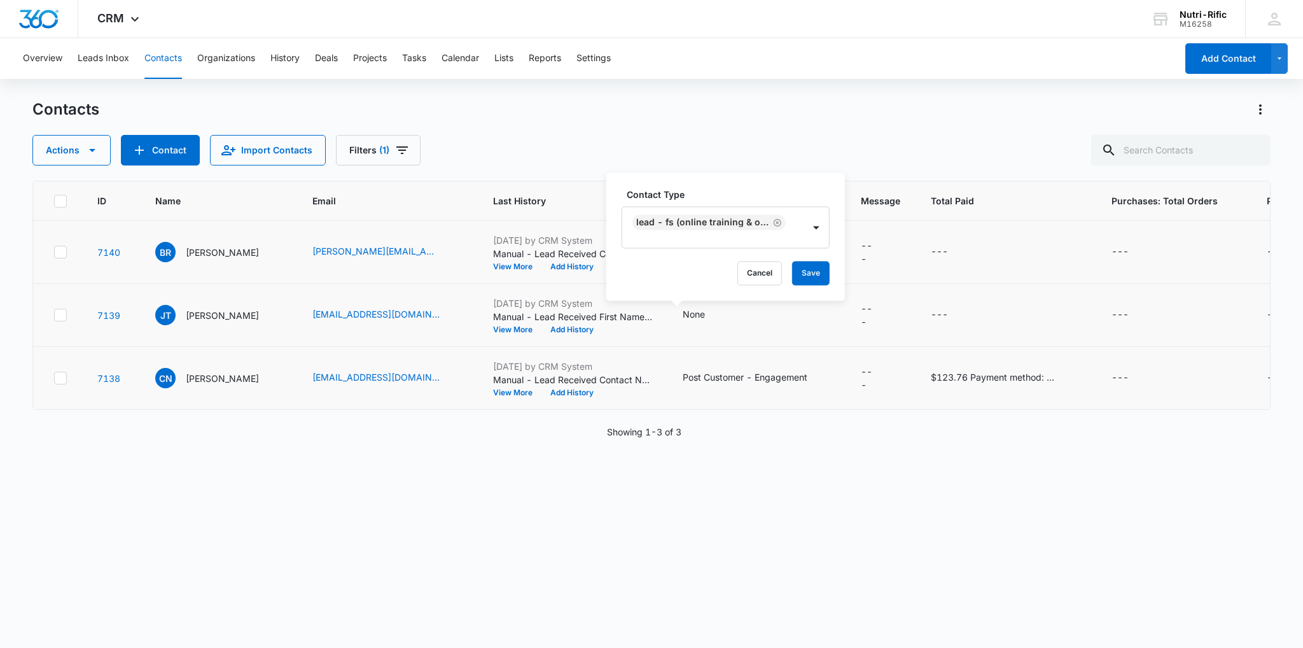
click at [767, 188] on label "Contact Type" at bounding box center [731, 194] width 208 height 13
click at [813, 273] on button "Save" at bounding box center [811, 273] width 38 height 24
click at [1175, 149] on input "text" at bounding box center [1180, 150] width 179 height 31
type input "ria"
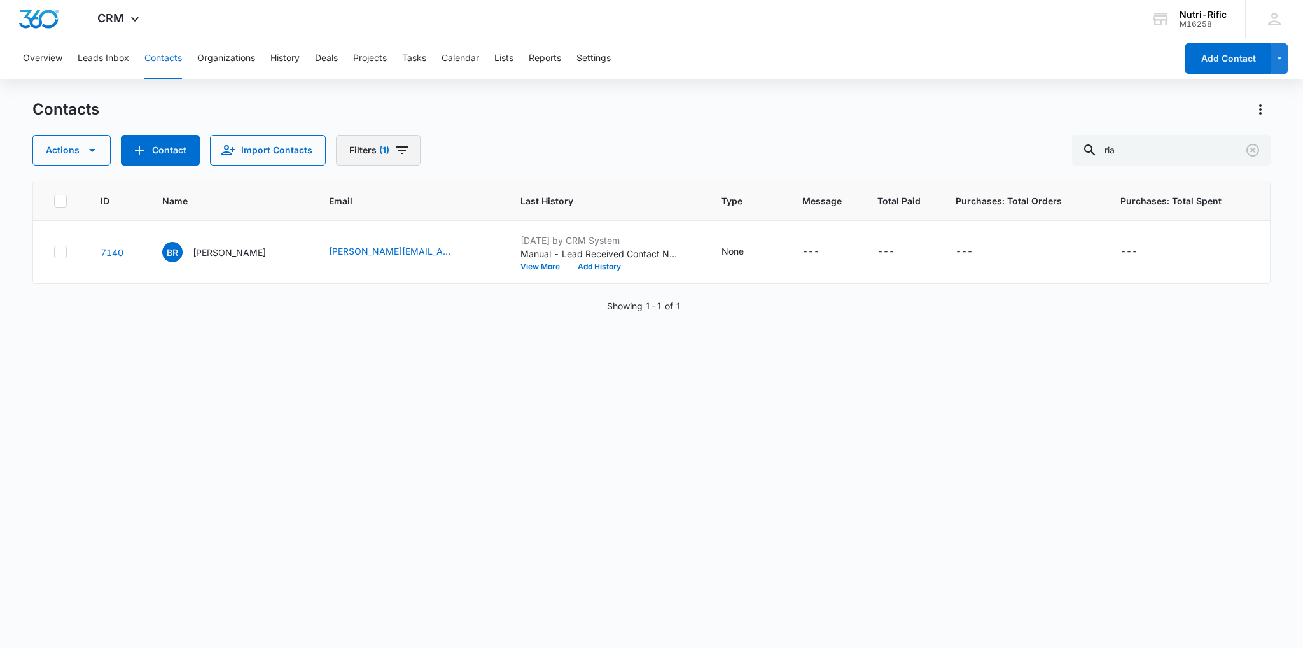
click at [384, 151] on span "(1)" at bounding box center [384, 150] width 10 height 9
click at [394, 296] on icon "Clear" at bounding box center [392, 296] width 10 height 10
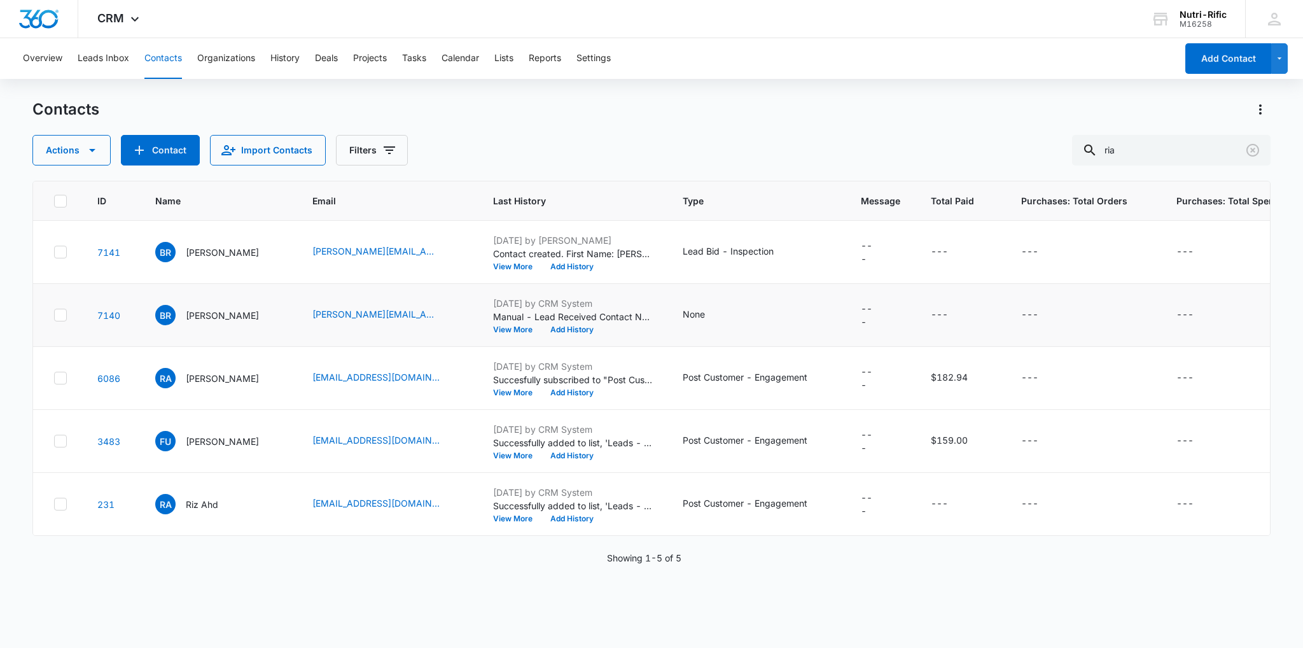
click at [54, 316] on div at bounding box center [60, 315] width 13 height 13
click at [53, 316] on input "checkbox" at bounding box center [53, 315] width 1 height 1
click at [52, 258] on td at bounding box center [57, 252] width 49 height 63
click at [60, 253] on icon at bounding box center [60, 251] width 11 height 11
click at [54, 253] on input "checkbox" at bounding box center [53, 252] width 1 height 1
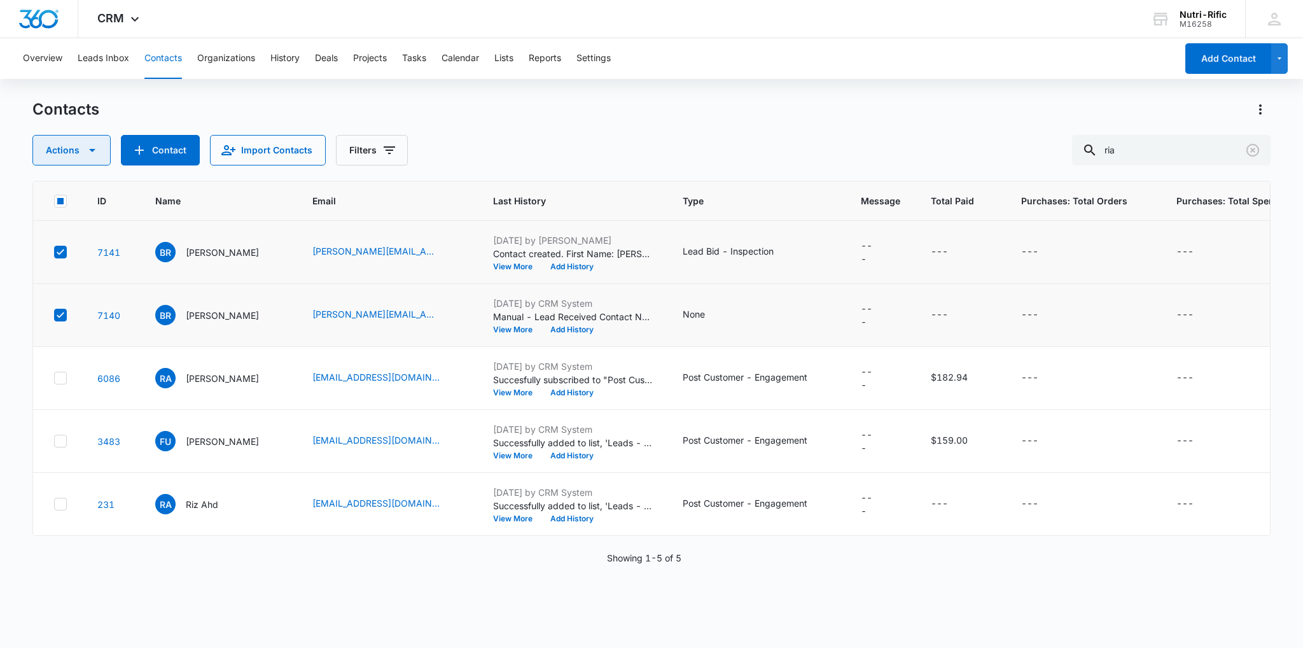
click at [91, 157] on icon "button" at bounding box center [92, 150] width 15 height 15
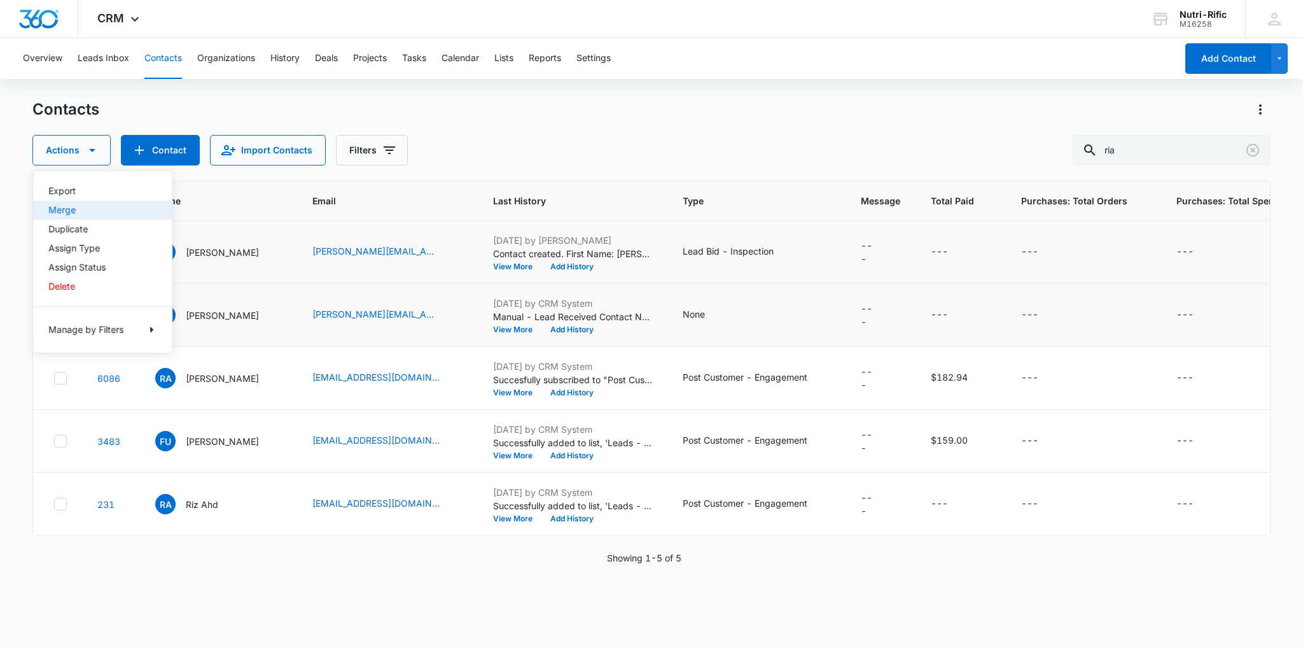
click at [81, 210] on div "Merge" at bounding box center [94, 210] width 93 height 9
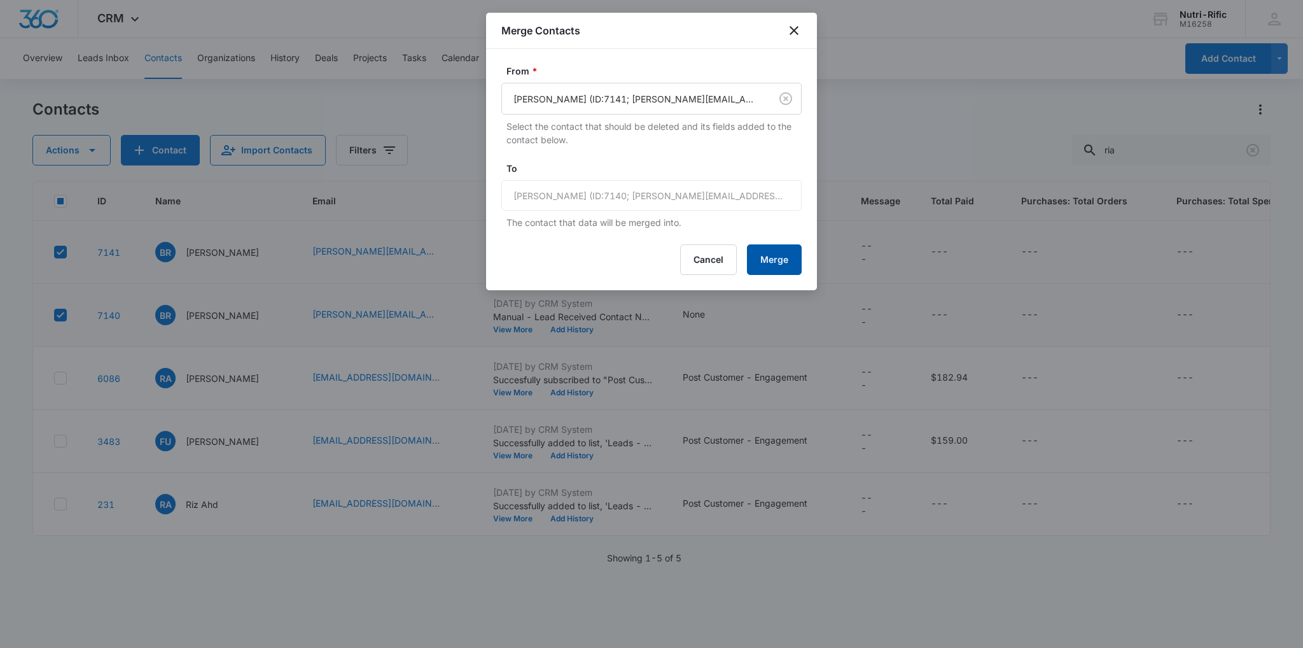
click at [766, 258] on button "Merge" at bounding box center [774, 259] width 55 height 31
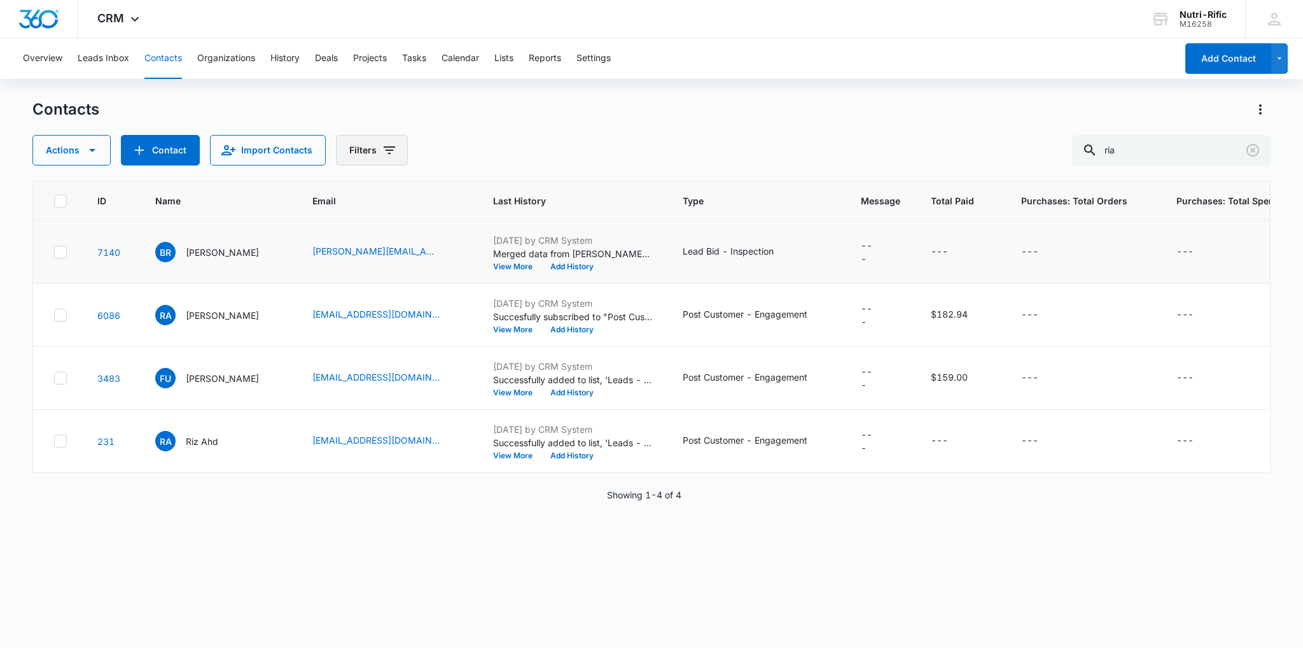
click at [338, 153] on button "Filters" at bounding box center [372, 150] width 72 height 31
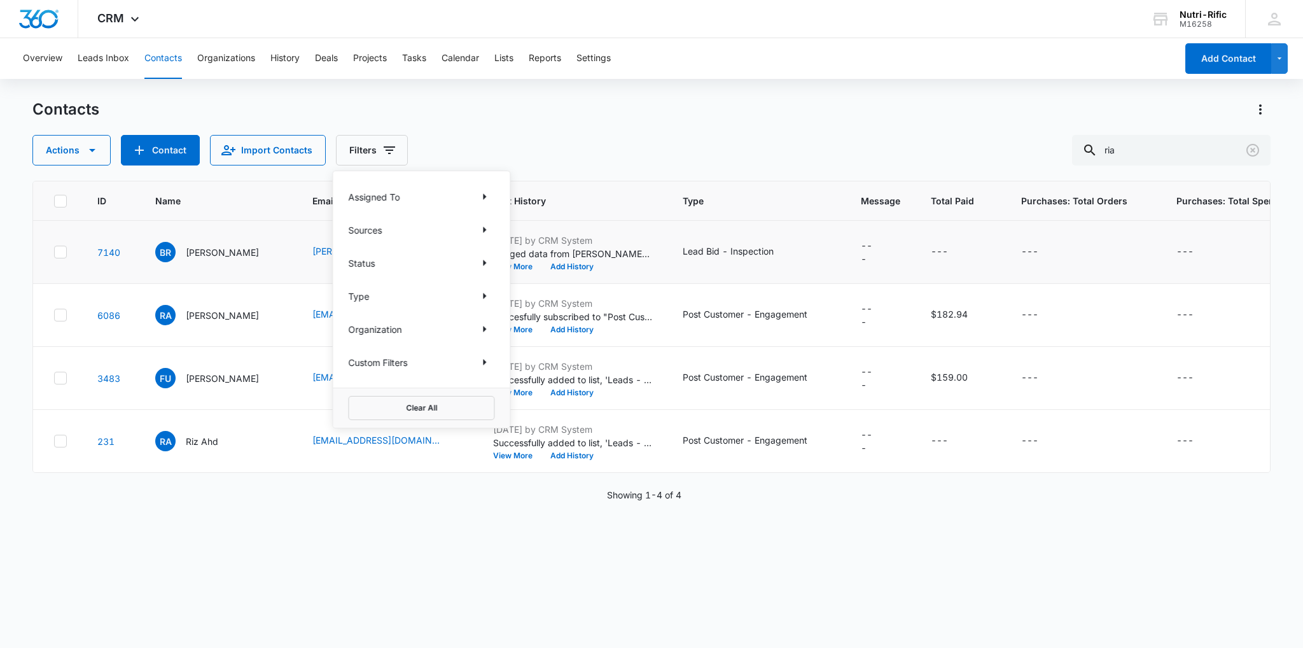
click at [335, 531] on div "ID Name Email Last History Type Message Total Paid Purchases: Total Orders Purc…" at bounding box center [651, 406] width 1238 height 450
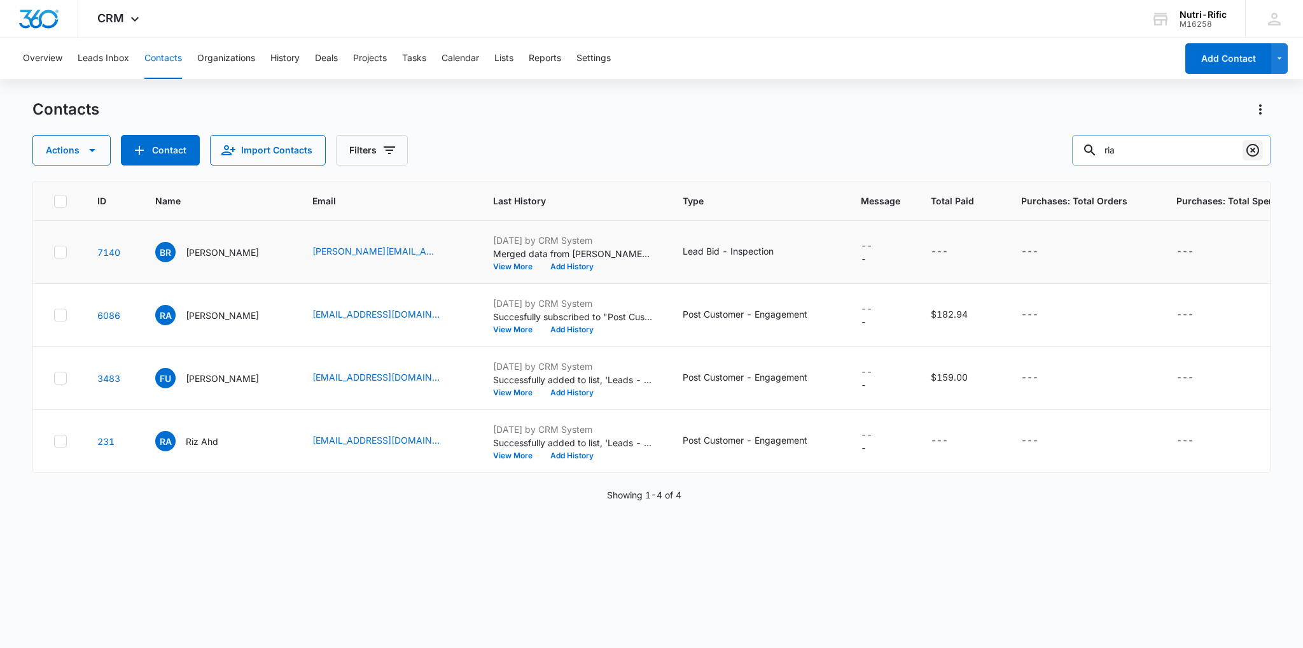
click at [1256, 153] on icon "Clear" at bounding box center [1252, 150] width 15 height 15
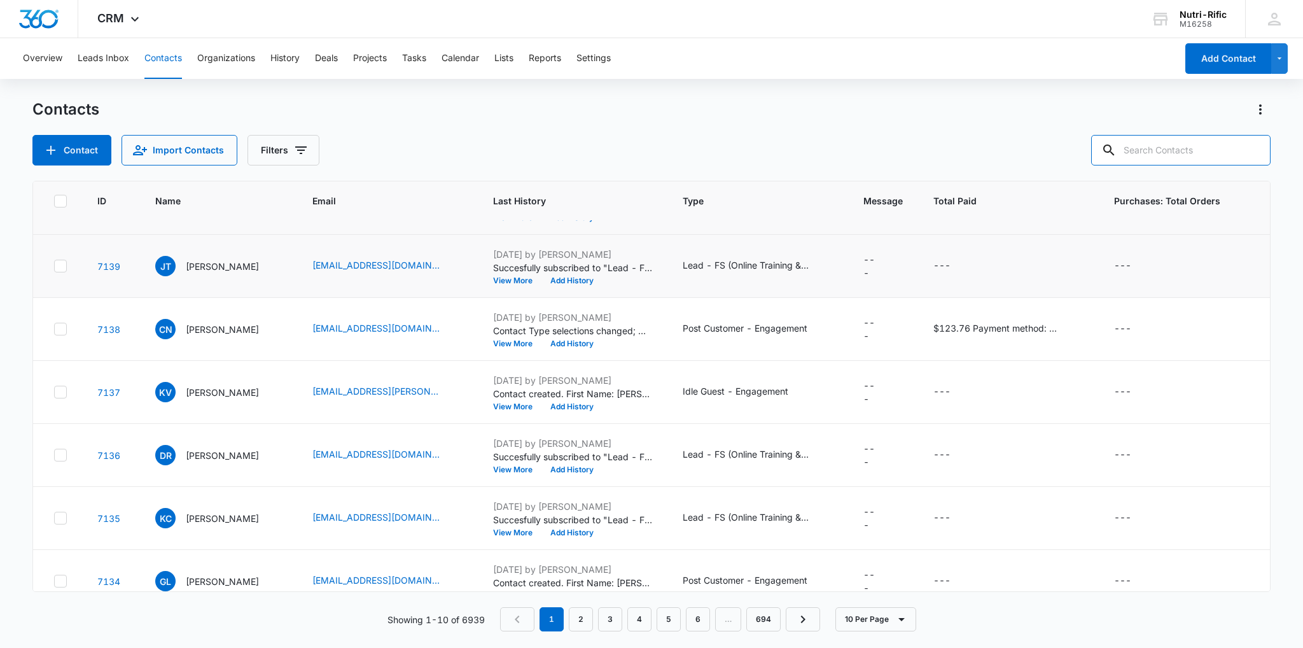
scroll to position [0, 0]
